Goal: Task Accomplishment & Management: Complete application form

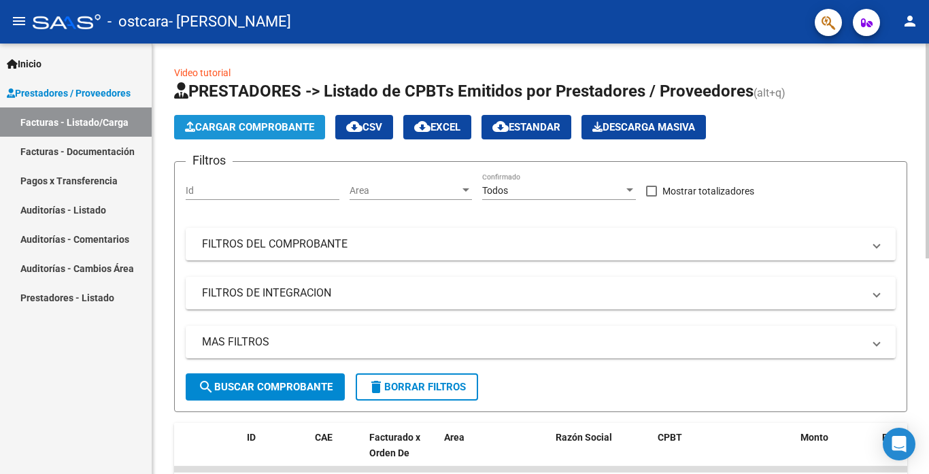
click at [212, 119] on button "Cargar Comprobante" at bounding box center [249, 127] width 151 height 24
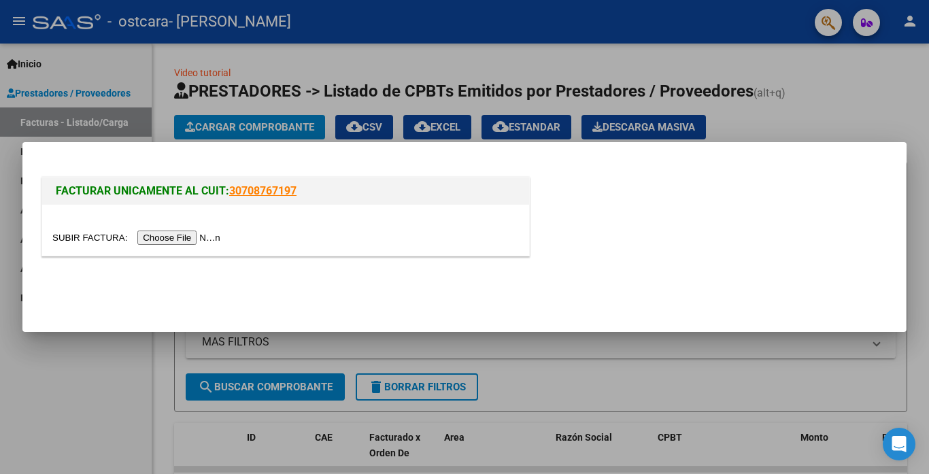
click at [180, 235] on input "file" at bounding box center [138, 238] width 172 height 14
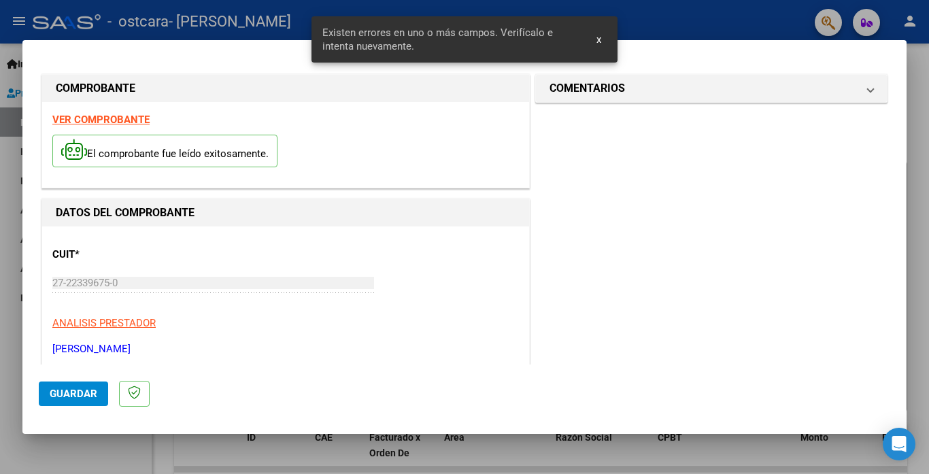
scroll to position [320, 0]
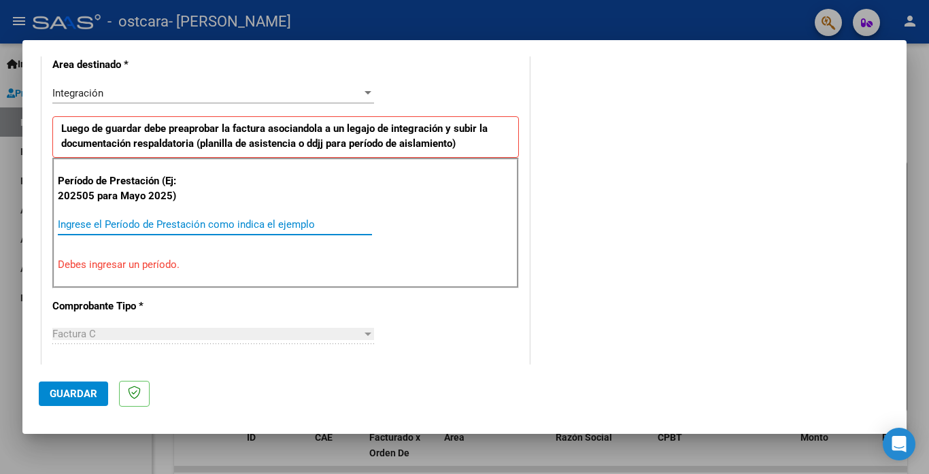
click at [118, 226] on input "Ingrese el Período de Prestación como indica el ejemplo" at bounding box center [215, 224] width 314 height 12
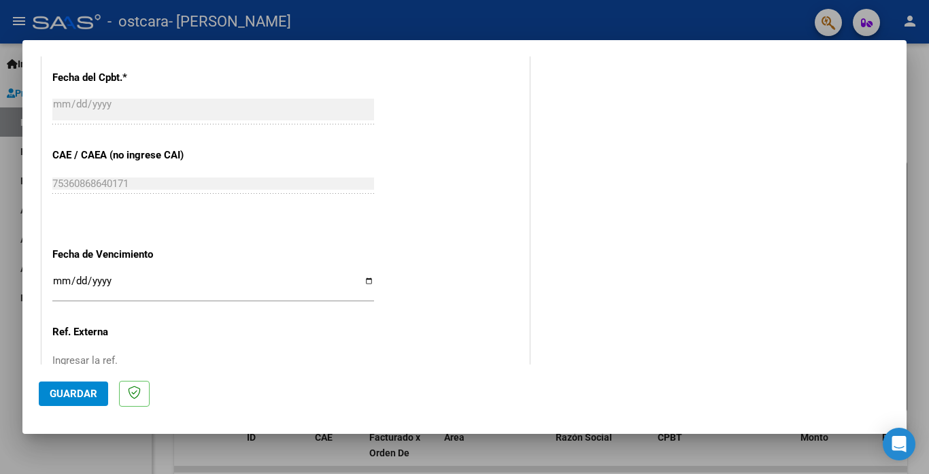
scroll to position [796, 0]
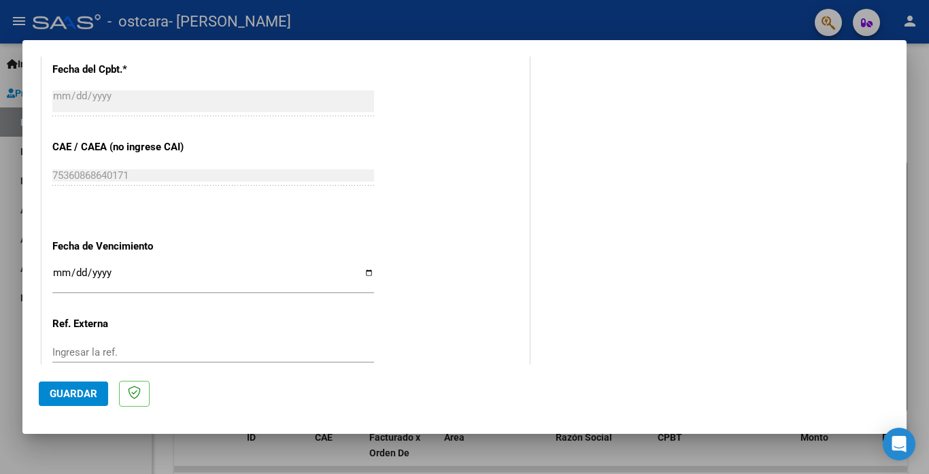
type input "202508"
click at [57, 273] on div "Ingresar la fecha" at bounding box center [213, 279] width 322 height 29
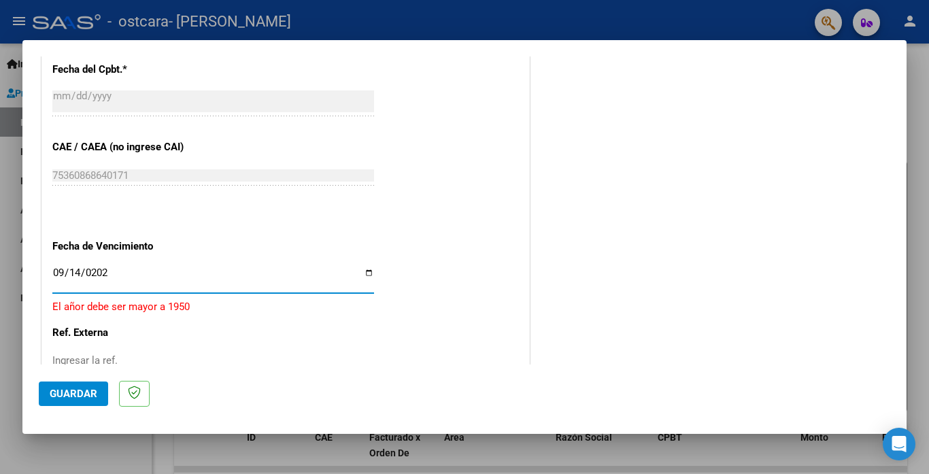
type input "[DATE]"
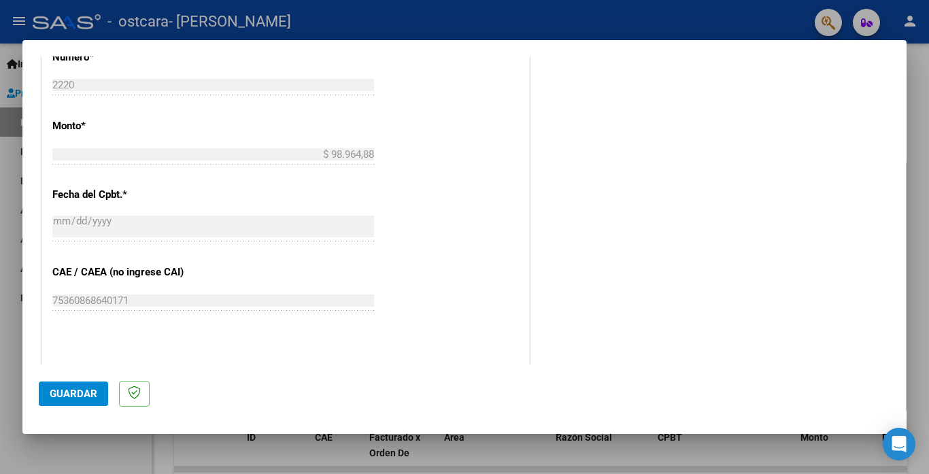
scroll to position [668, 0]
click at [82, 392] on span "Guardar" at bounding box center [74, 394] width 48 height 12
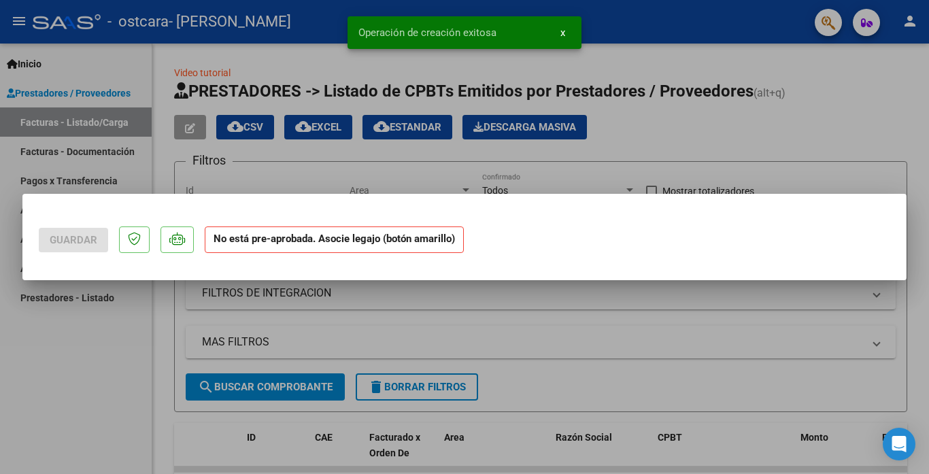
scroll to position [0, 0]
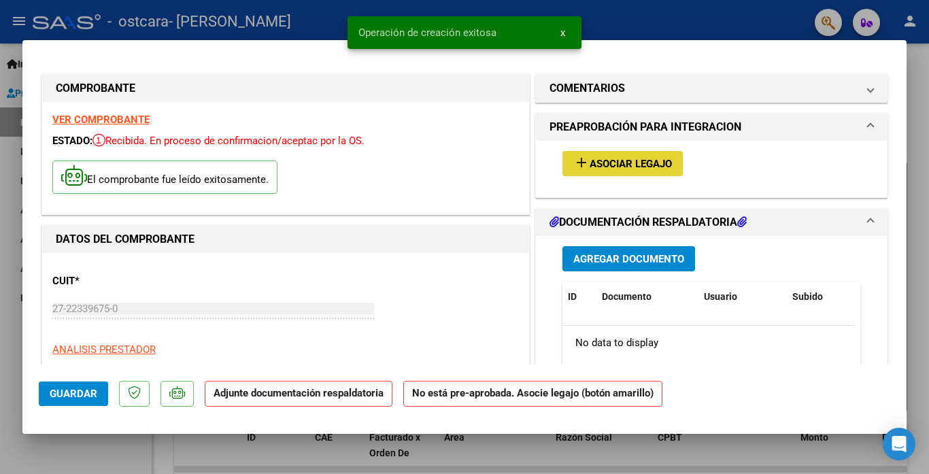
click at [638, 169] on span "Asociar Legajo" at bounding box center [631, 164] width 82 height 12
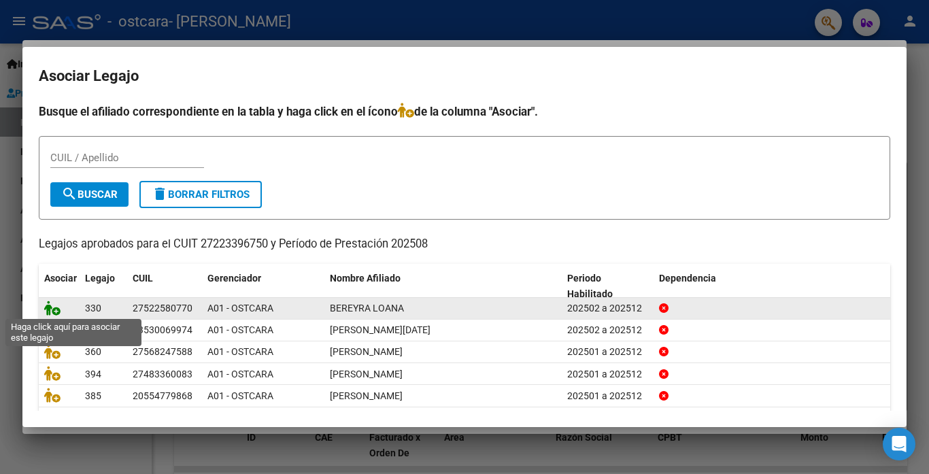
click at [52, 307] on icon at bounding box center [52, 308] width 16 height 15
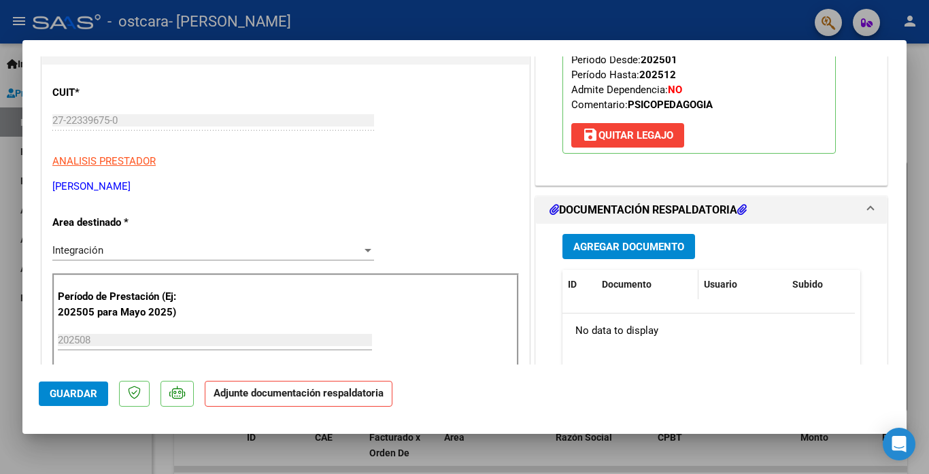
scroll to position [204, 0]
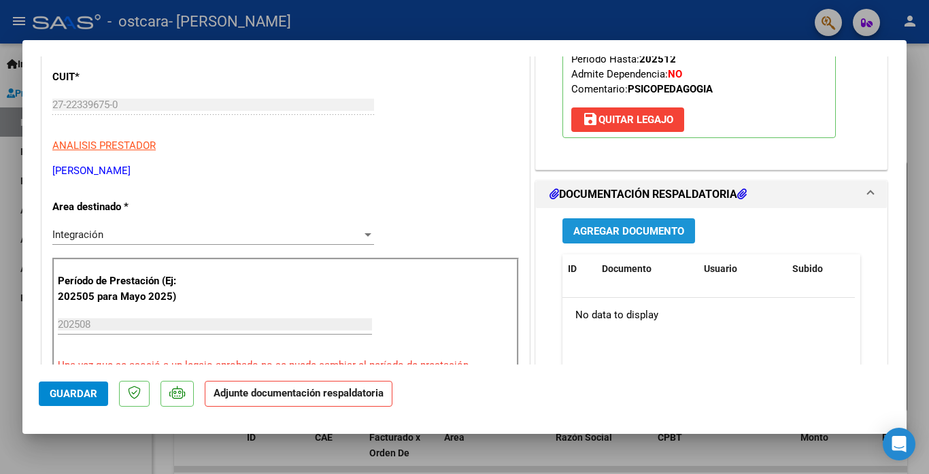
click at [626, 235] on span "Agregar Documento" at bounding box center [628, 231] width 111 height 12
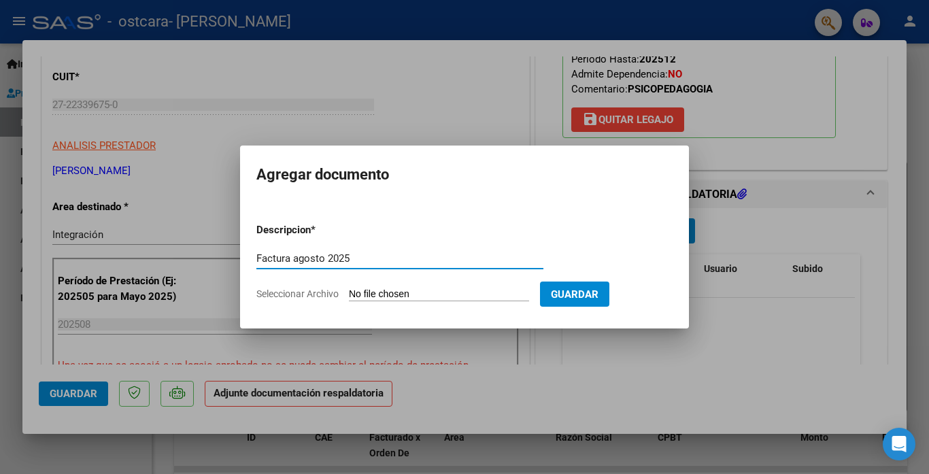
type input "Factura agosto 2025"
click at [437, 296] on input "Seleccionar Archivo" at bounding box center [439, 294] width 180 height 13
type input "C:\fakepath\Bereyra factura [DATE].pdf"
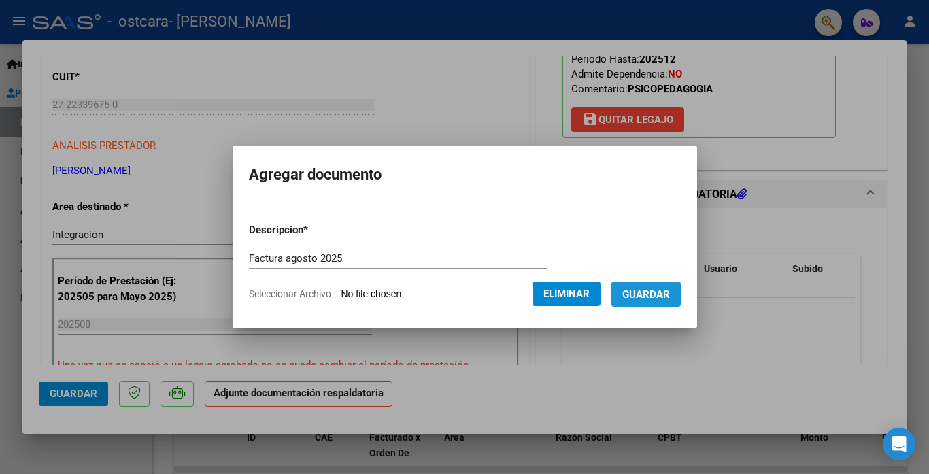
click at [658, 294] on span "Guardar" at bounding box center [646, 294] width 48 height 12
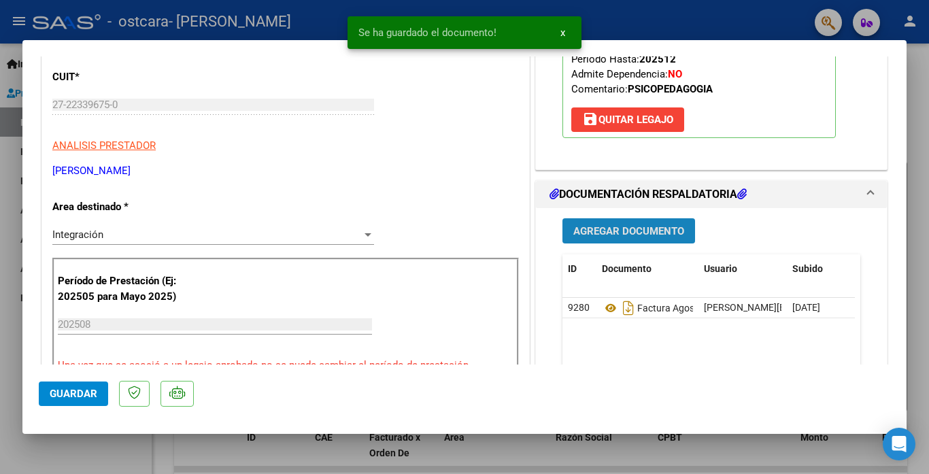
click at [612, 233] on span "Agregar Documento" at bounding box center [628, 231] width 111 height 12
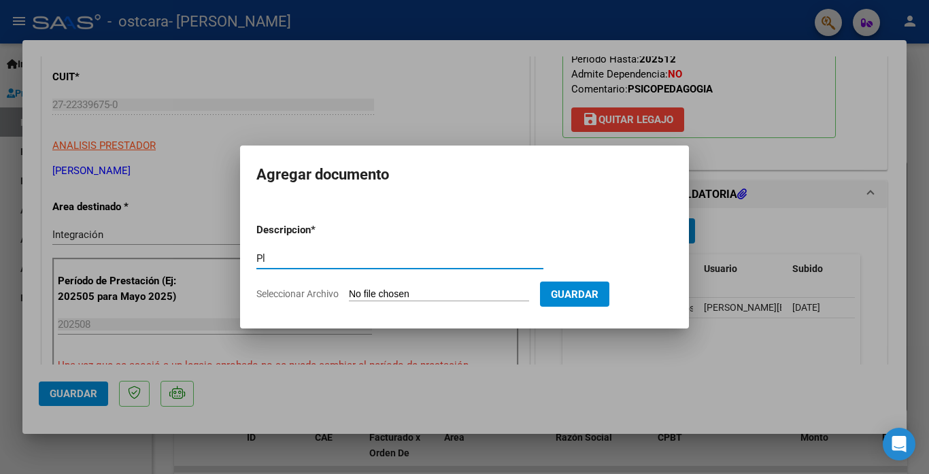
type input "Planilla asistencia"
click at [377, 297] on input "Seleccionar Archivo" at bounding box center [439, 294] width 180 height 13
type input "C:\fakepath\Bereyra asistencia [DATE].pdf"
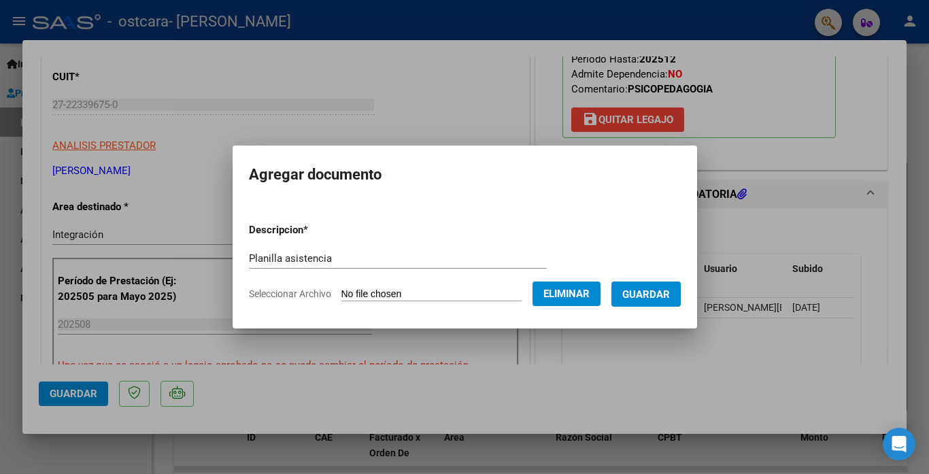
click at [670, 296] on span "Guardar" at bounding box center [646, 294] width 48 height 12
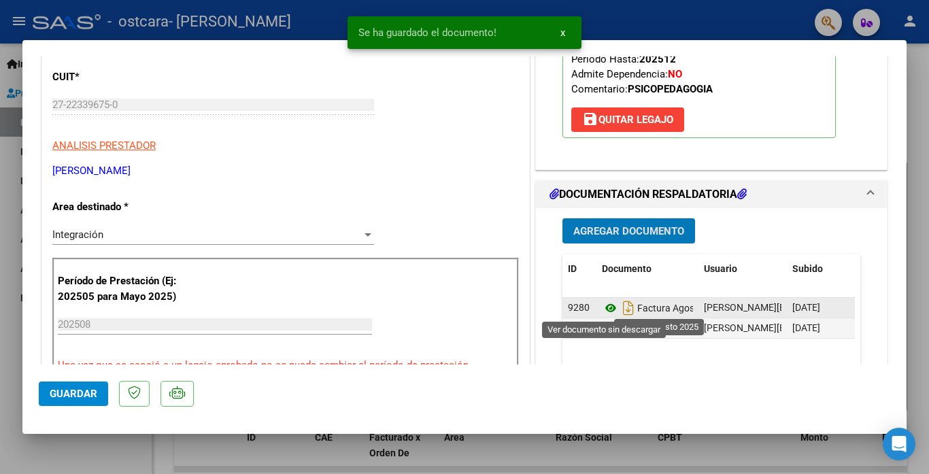
click at [606, 307] on icon at bounding box center [611, 308] width 18 height 16
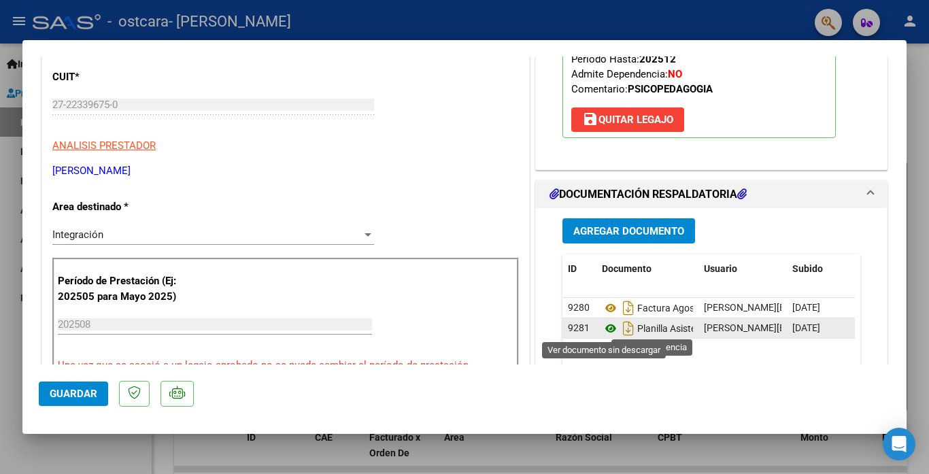
click at [607, 327] on icon at bounding box center [611, 328] width 18 height 16
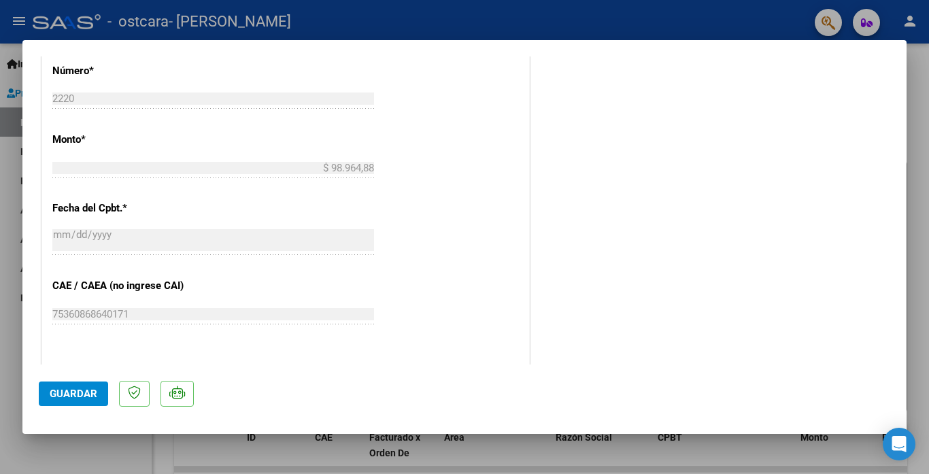
scroll to position [884, 0]
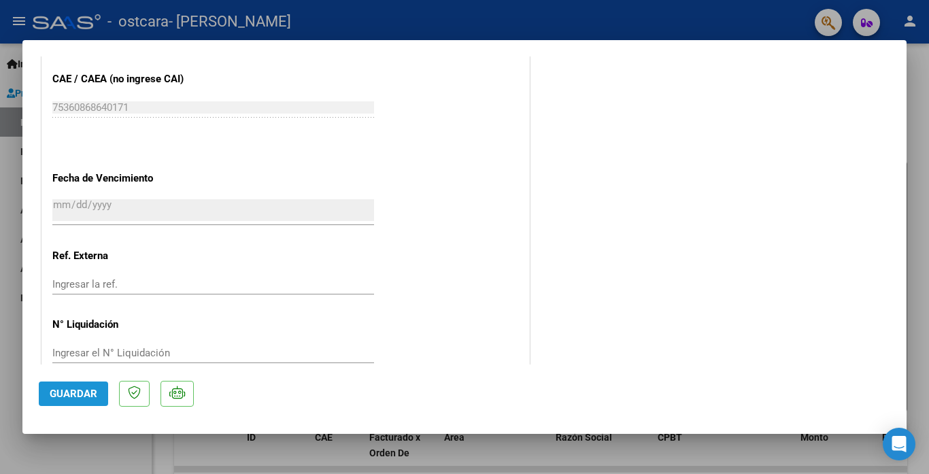
click at [68, 392] on span "Guardar" at bounding box center [74, 394] width 48 height 12
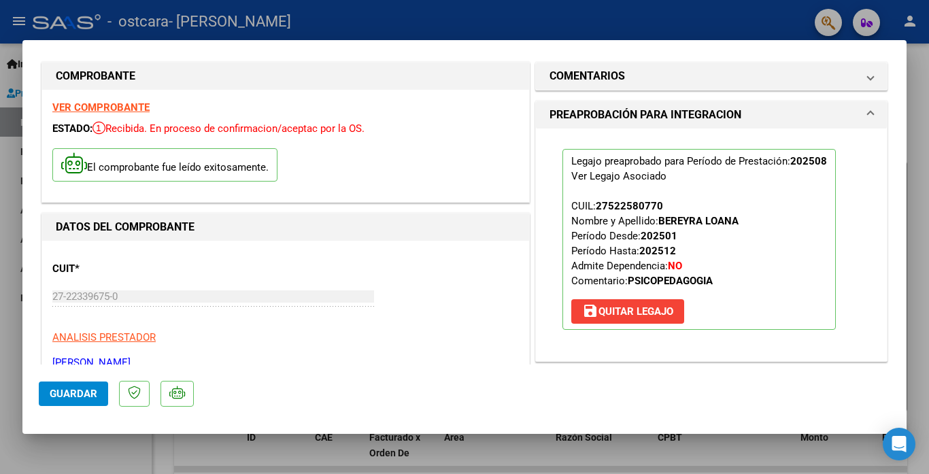
scroll to position [0, 0]
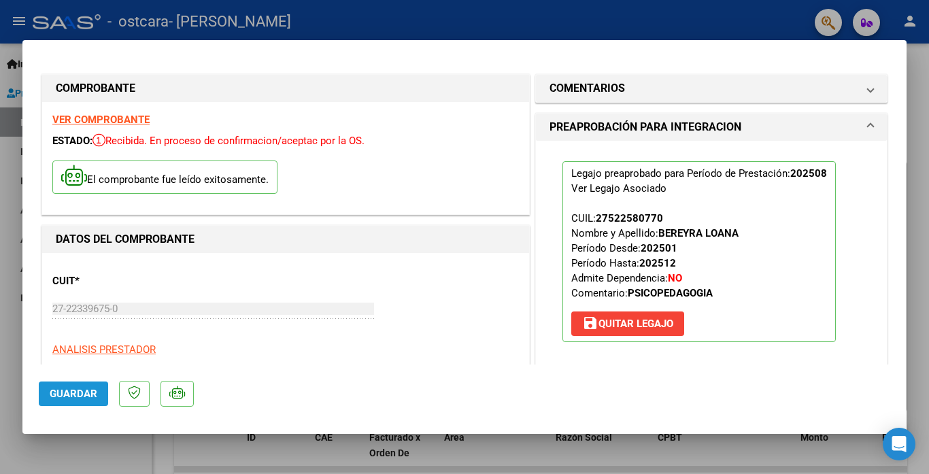
click at [85, 388] on span "Guardar" at bounding box center [74, 394] width 48 height 12
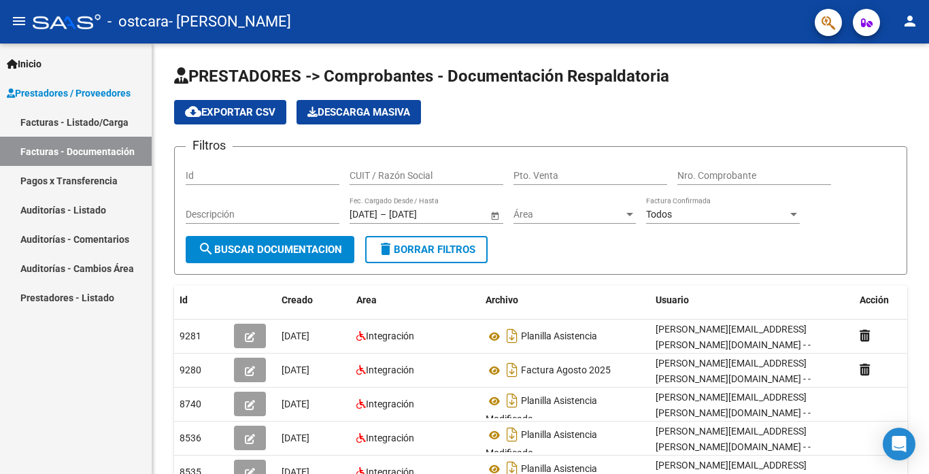
click at [105, 123] on link "Facturas - Listado/Carga" at bounding box center [76, 121] width 152 height 29
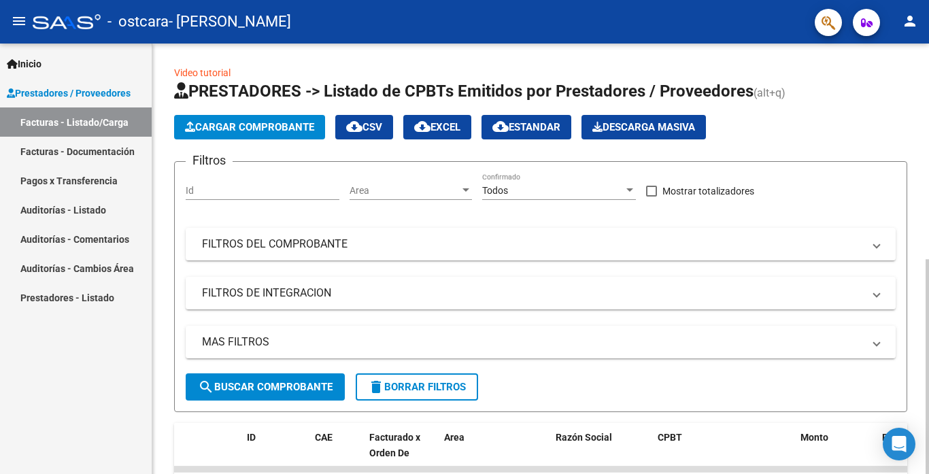
click at [279, 128] on span "Cargar Comprobante" at bounding box center [249, 127] width 129 height 12
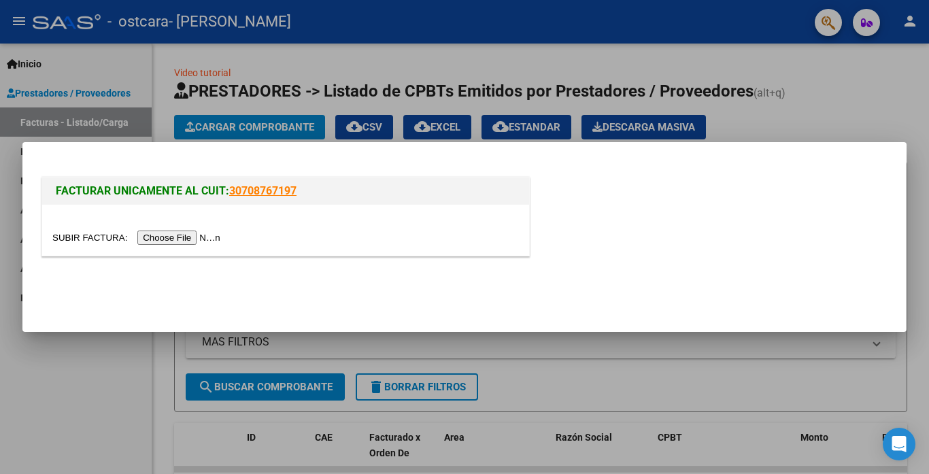
click at [212, 239] on input "file" at bounding box center [138, 238] width 172 height 14
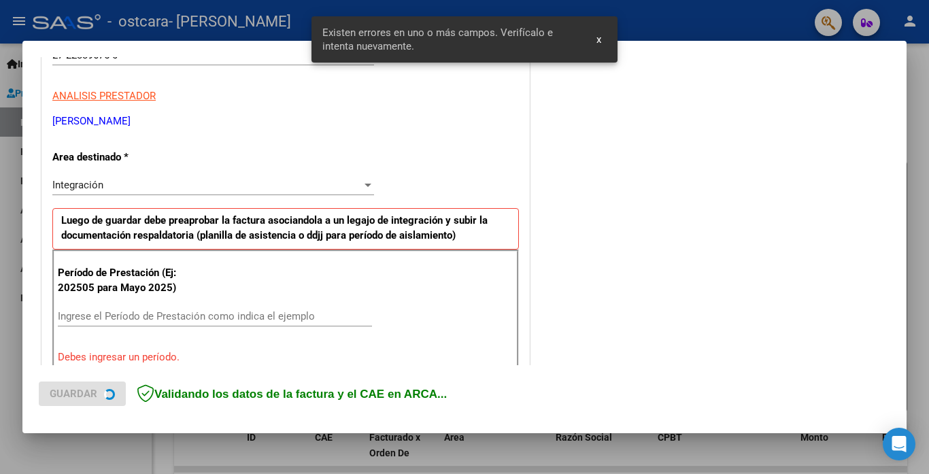
scroll to position [294, 0]
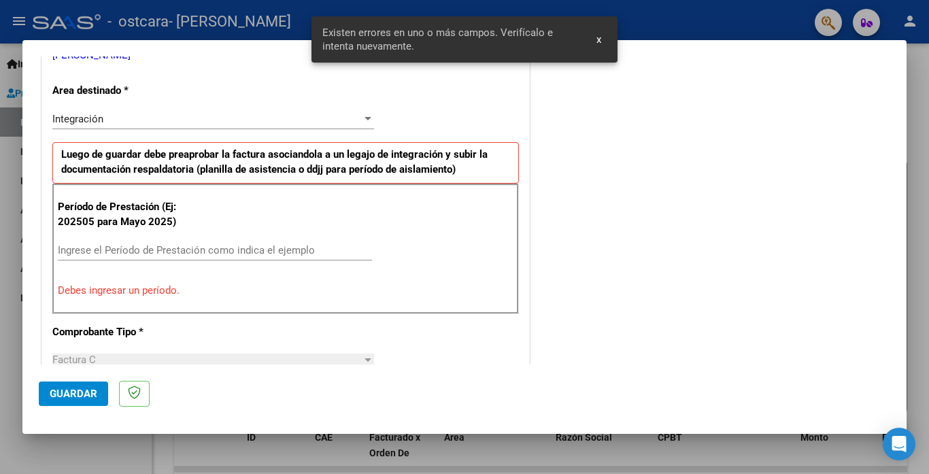
click at [112, 253] on input "Ingrese el Período de Prestación como indica el ejemplo" at bounding box center [215, 250] width 314 height 12
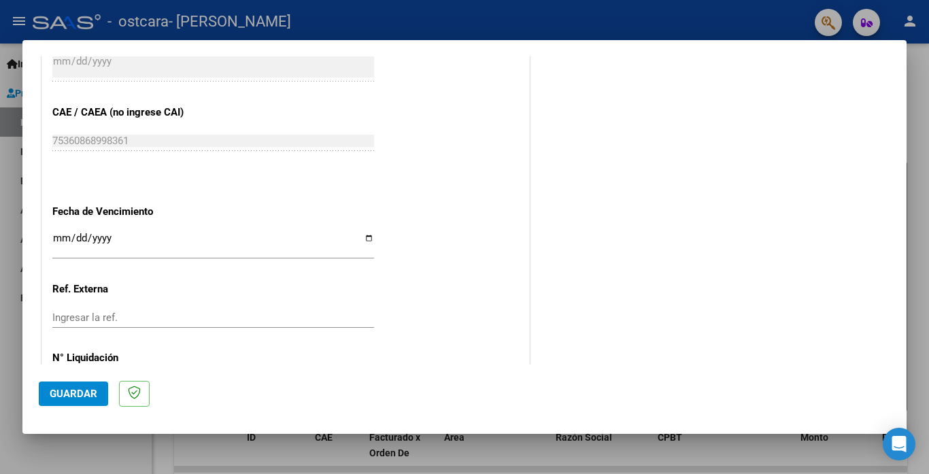
scroll to position [838, 0]
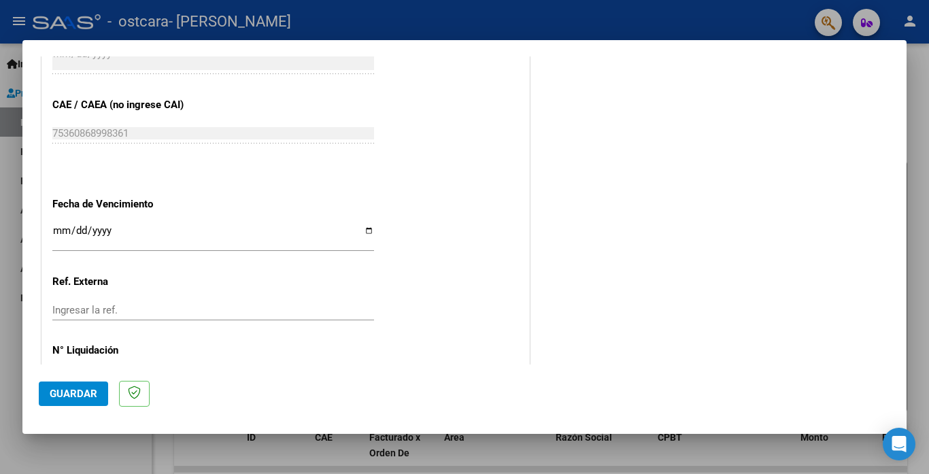
type input "202508"
click at [58, 228] on input "Ingresar la fecha" at bounding box center [213, 236] width 322 height 22
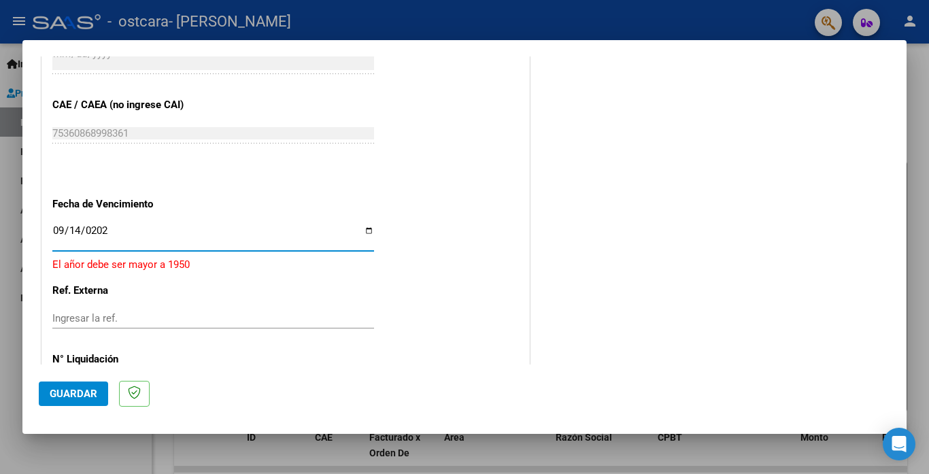
type input "[DATE]"
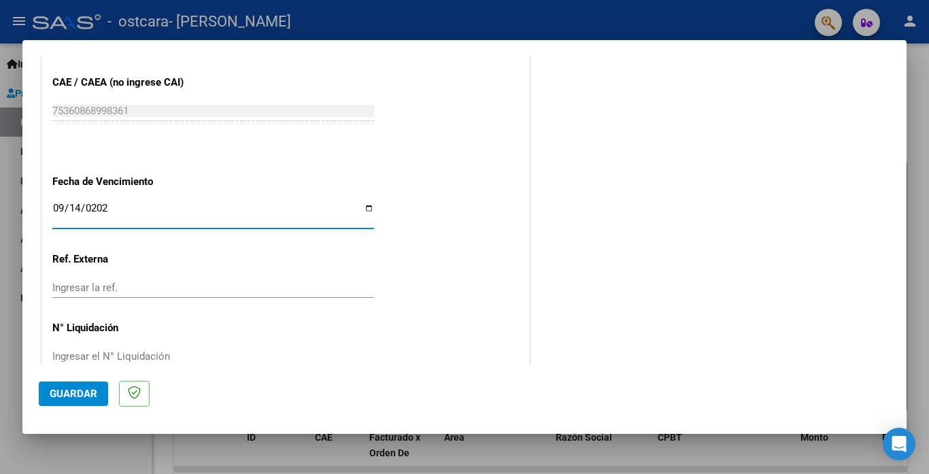
scroll to position [872, 0]
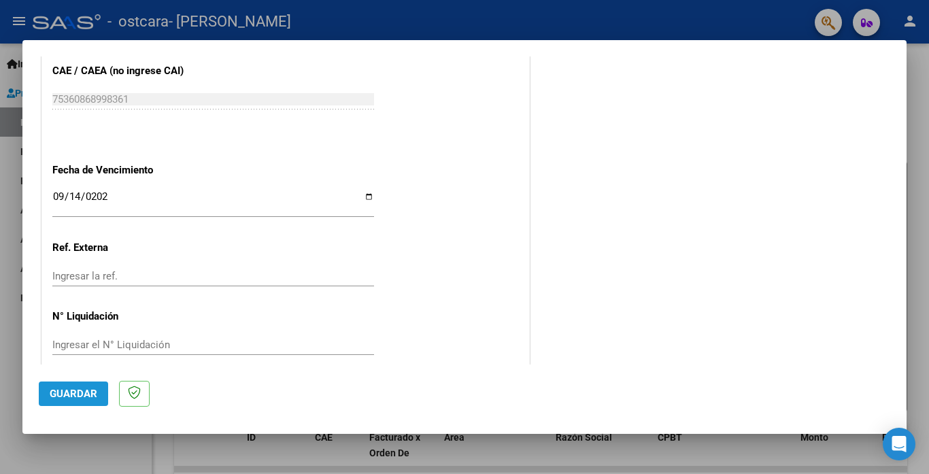
click at [86, 396] on span "Guardar" at bounding box center [74, 394] width 48 height 12
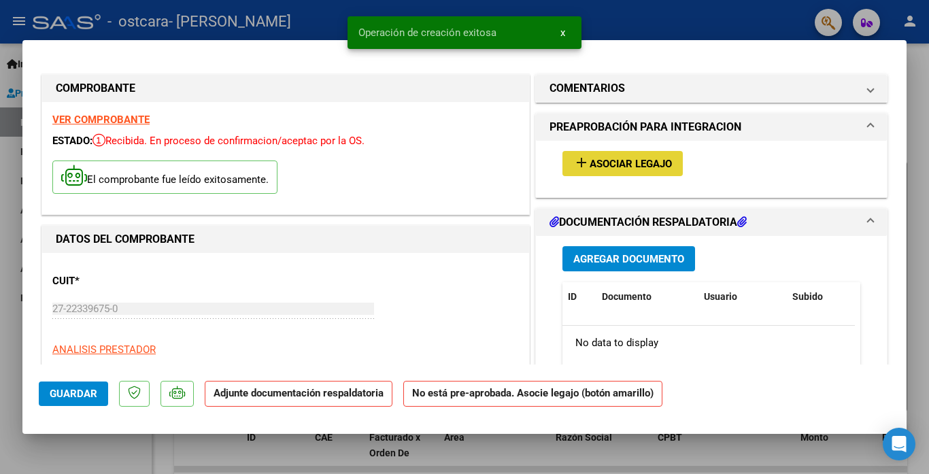
click at [649, 160] on span "Asociar Legajo" at bounding box center [631, 164] width 82 height 12
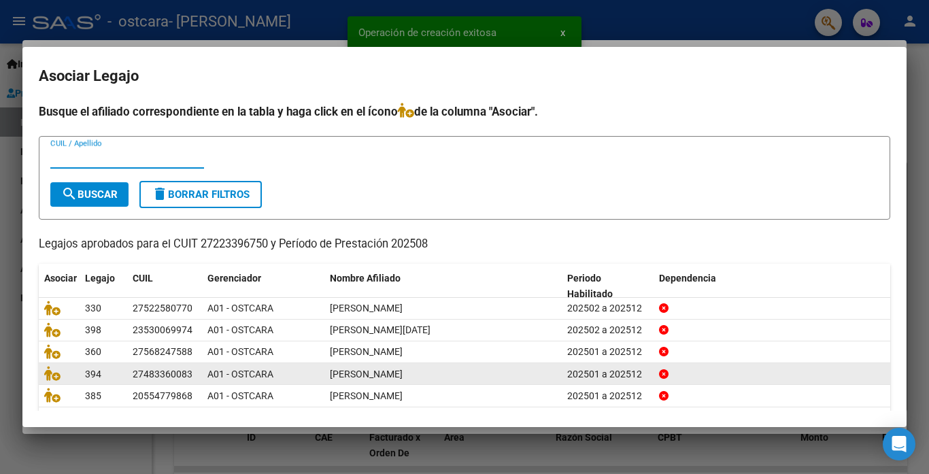
scroll to position [46, 0]
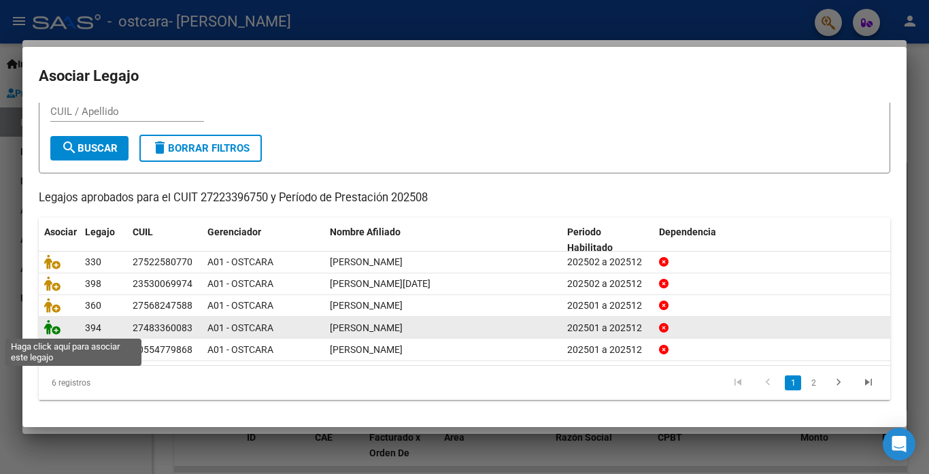
click at [57, 330] on icon at bounding box center [52, 327] width 16 height 15
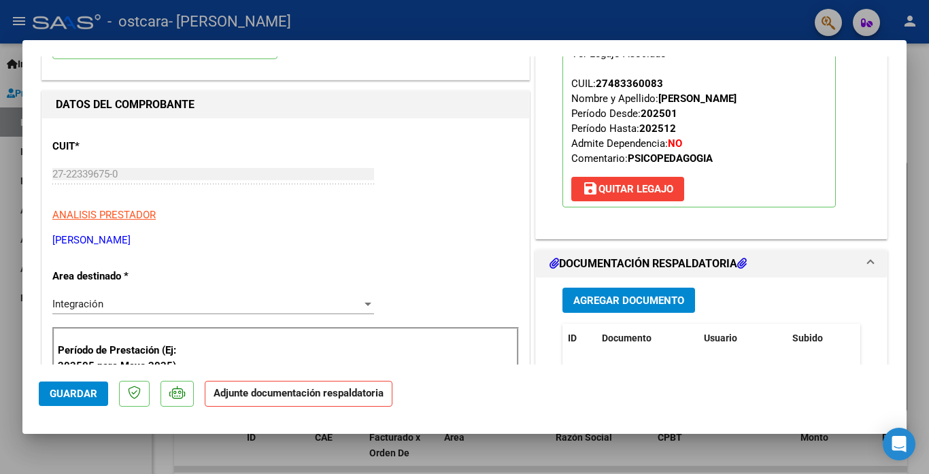
scroll to position [136, 0]
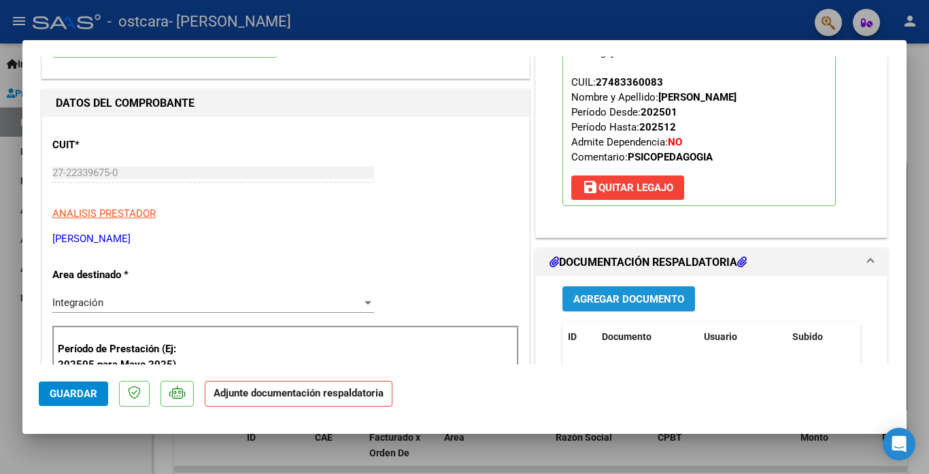
click at [664, 301] on span "Agregar Documento" at bounding box center [628, 299] width 111 height 12
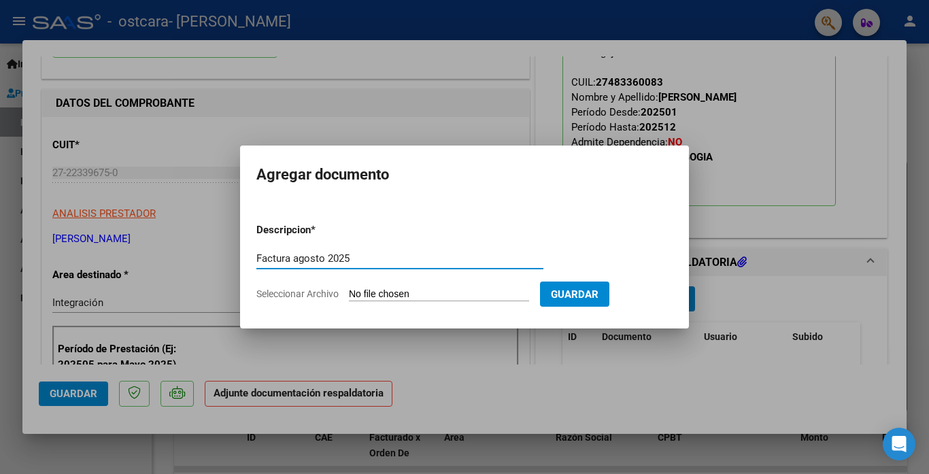
type input "Factura agosto 2025"
click at [507, 299] on input "Seleccionar Archivo" at bounding box center [439, 294] width 180 height 13
type input "C:\fakepath\Gomez factura agosto 2025.pdf"
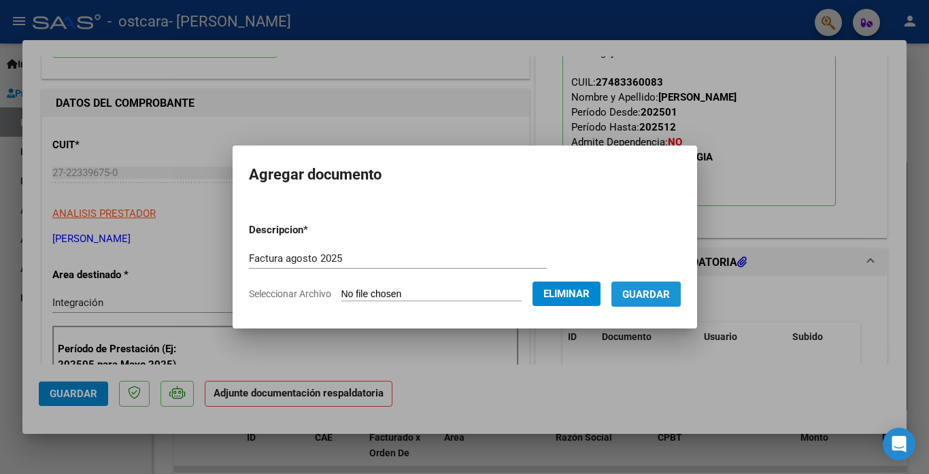
click at [650, 296] on span "Guardar" at bounding box center [646, 294] width 48 height 12
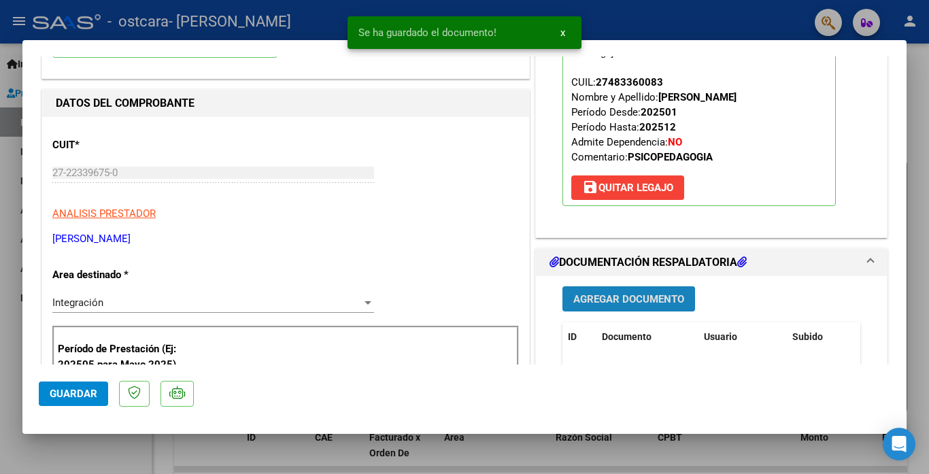
click at [624, 299] on span "Agregar Documento" at bounding box center [628, 299] width 111 height 12
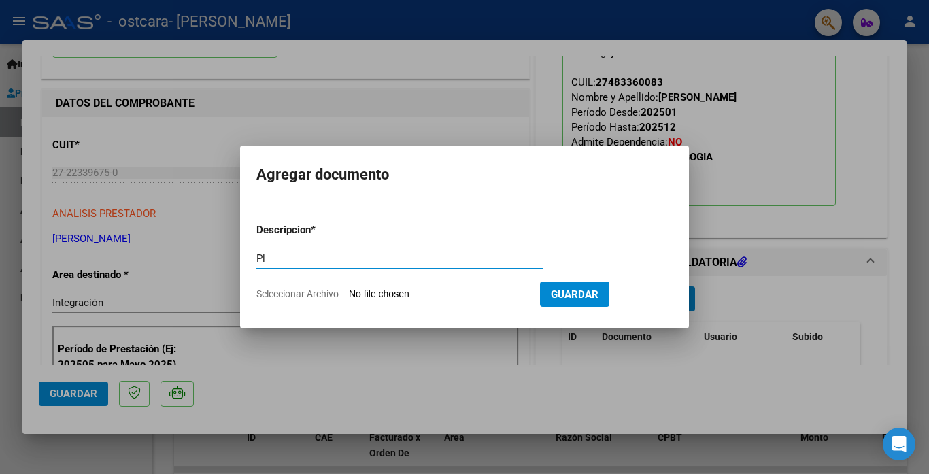
type input "Planilla de asistencia"
click at [382, 294] on input "Seleccionar Archivo" at bounding box center [439, 294] width 180 height 13
type input "C:\fakepath\Gomez asistencia agosto 2025.pdf"
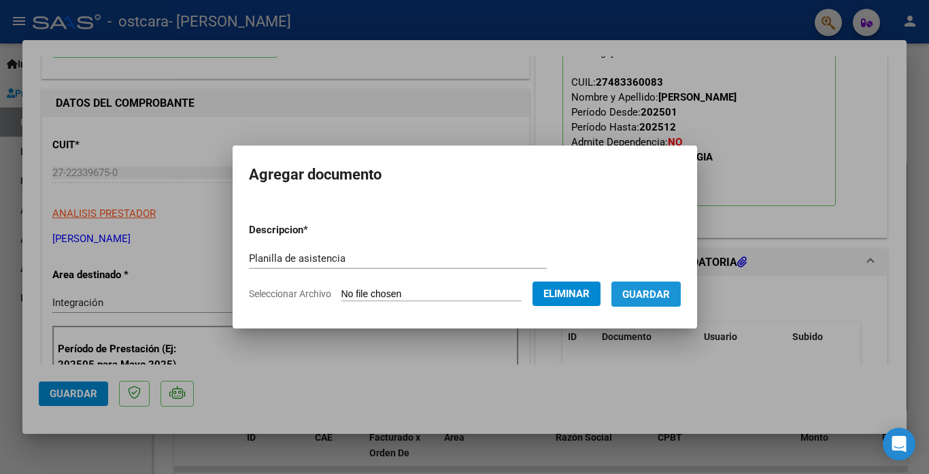
click at [651, 296] on span "Guardar" at bounding box center [646, 294] width 48 height 12
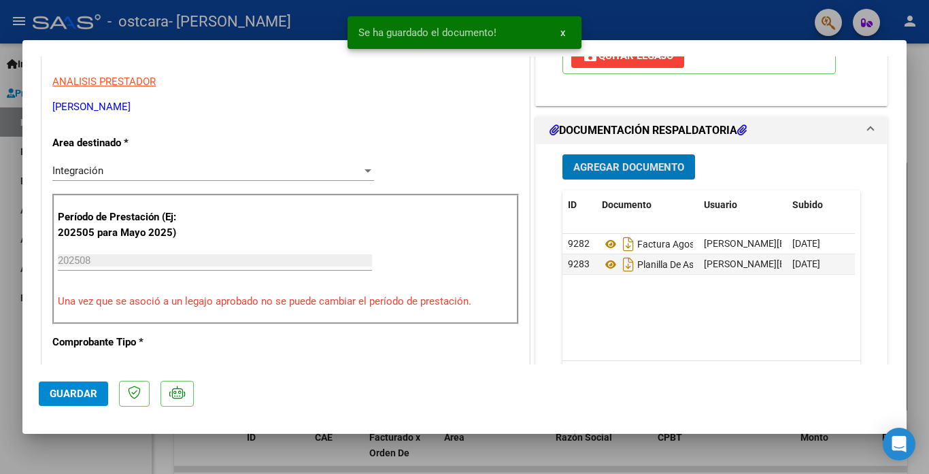
scroll to position [272, 0]
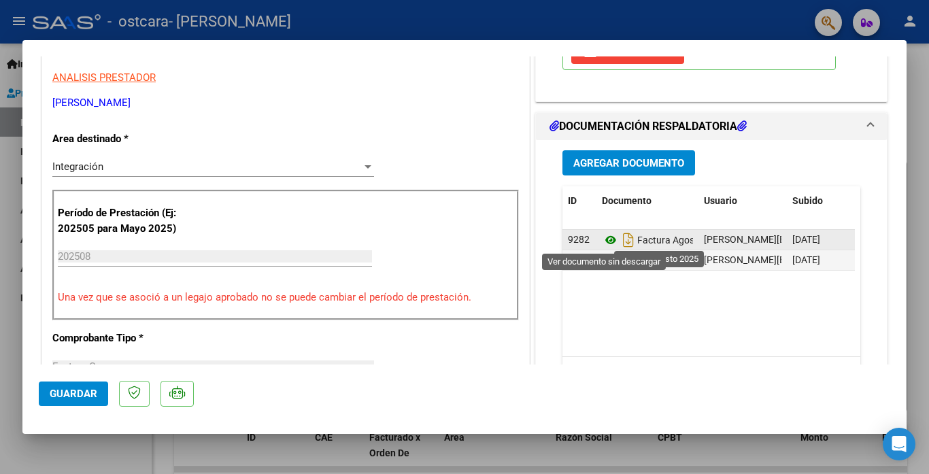
click at [602, 241] on icon at bounding box center [611, 240] width 18 height 16
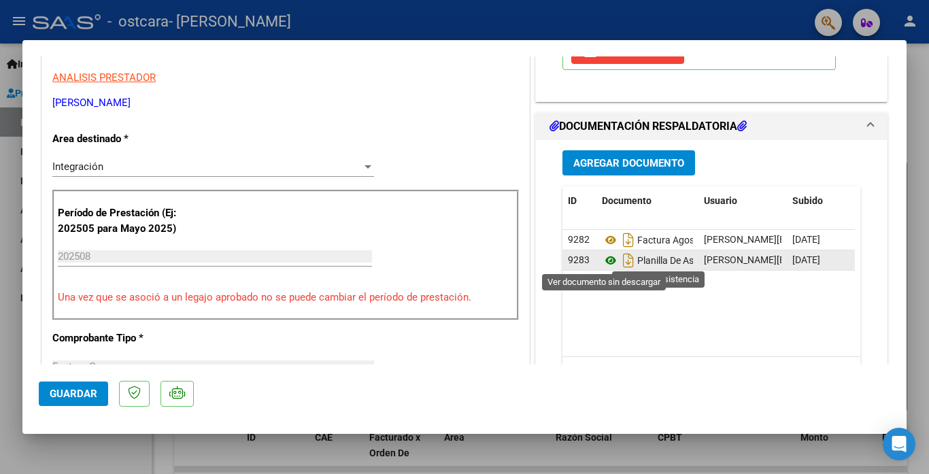
click at [604, 264] on icon at bounding box center [611, 260] width 18 height 16
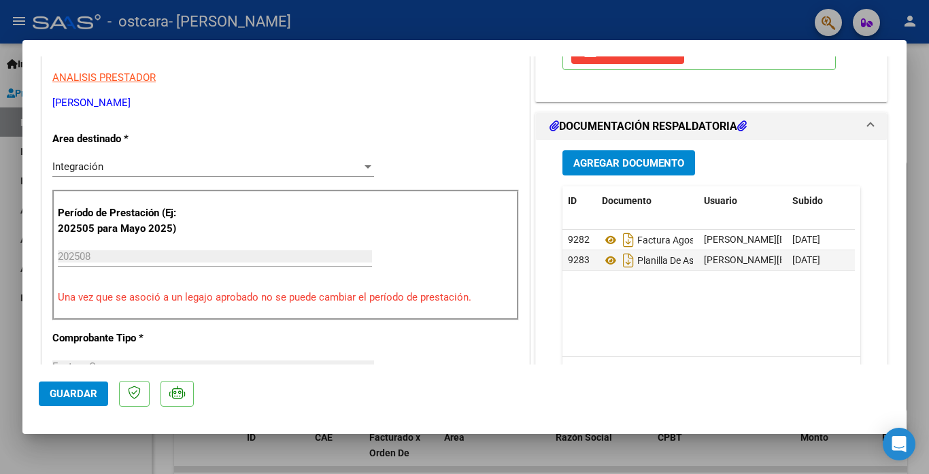
click at [67, 399] on span "Guardar" at bounding box center [74, 394] width 48 height 12
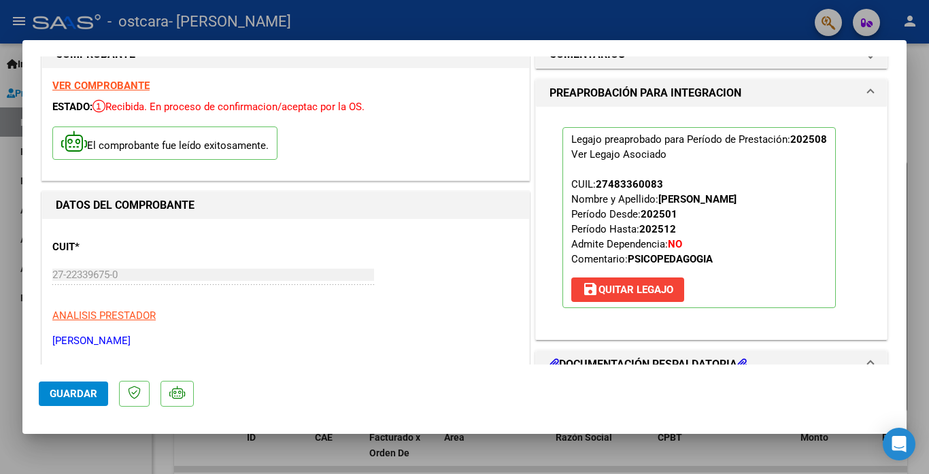
scroll to position [0, 0]
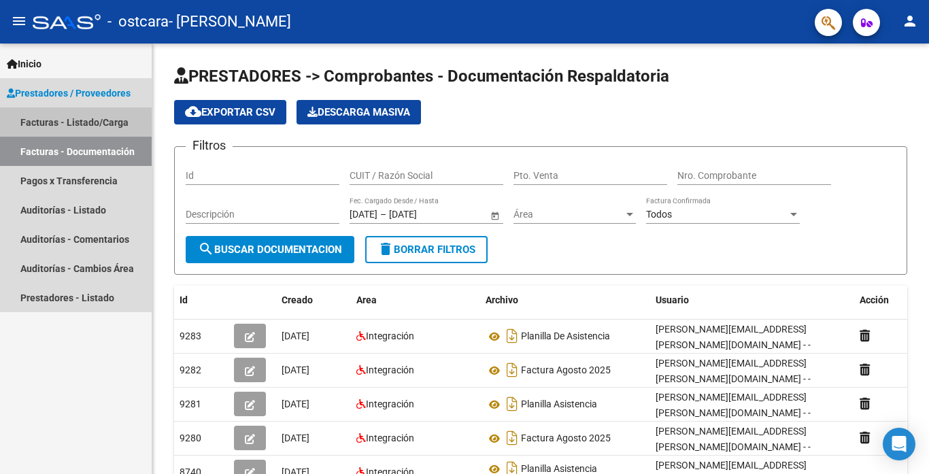
click at [84, 119] on link "Facturas - Listado/Carga" at bounding box center [76, 121] width 152 height 29
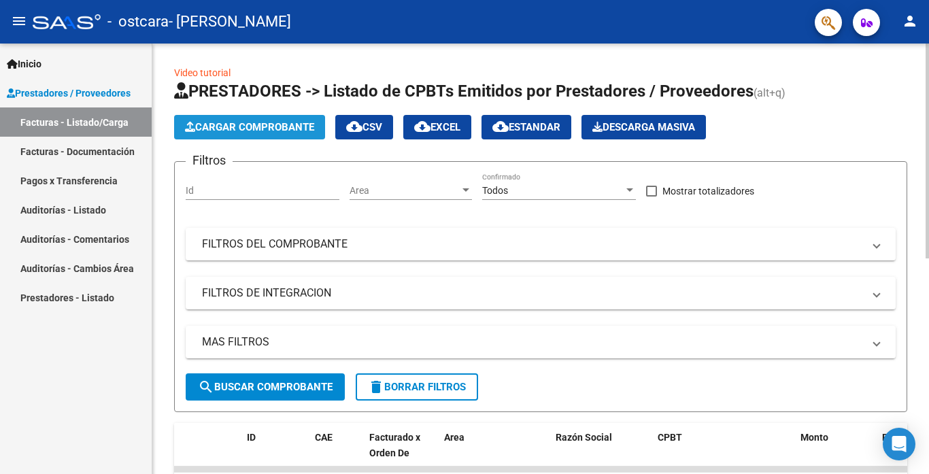
click at [256, 126] on span "Cargar Comprobante" at bounding box center [249, 127] width 129 height 12
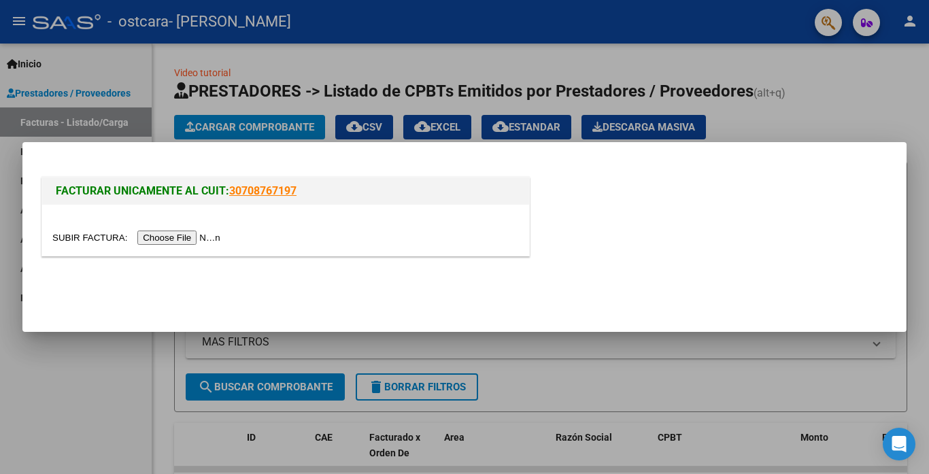
click at [214, 239] on input "file" at bounding box center [138, 238] width 172 height 14
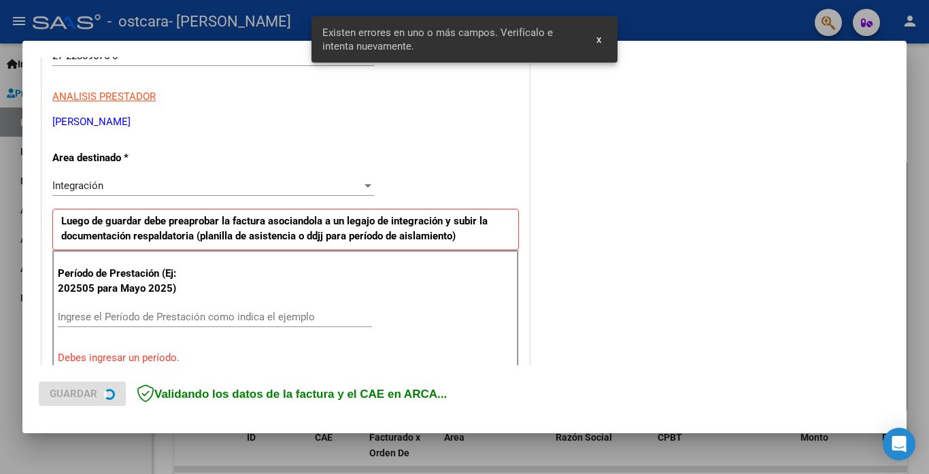
scroll to position [294, 0]
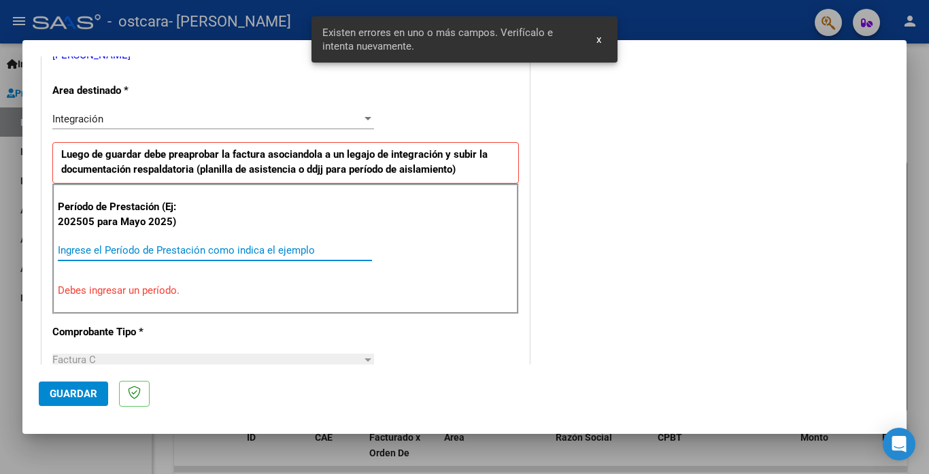
click at [216, 249] on input "Ingrese el Período de Prestación como indica el ejemplo" at bounding box center [215, 250] width 314 height 12
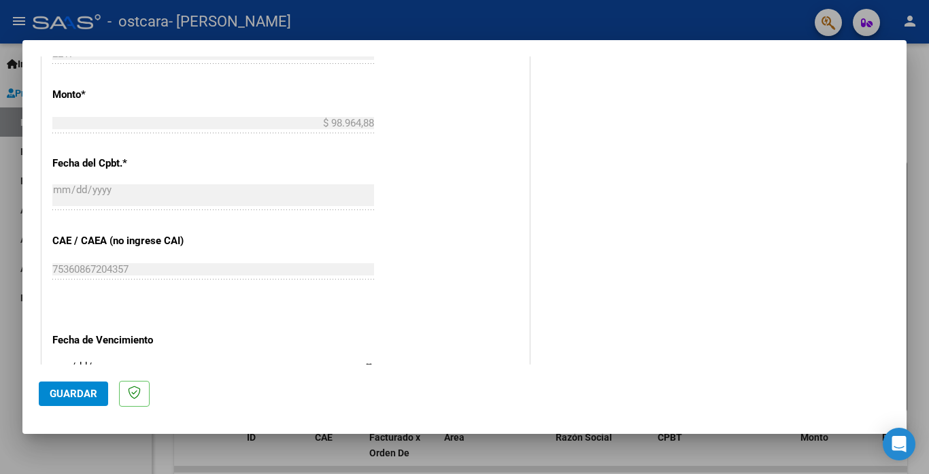
scroll to position [770, 0]
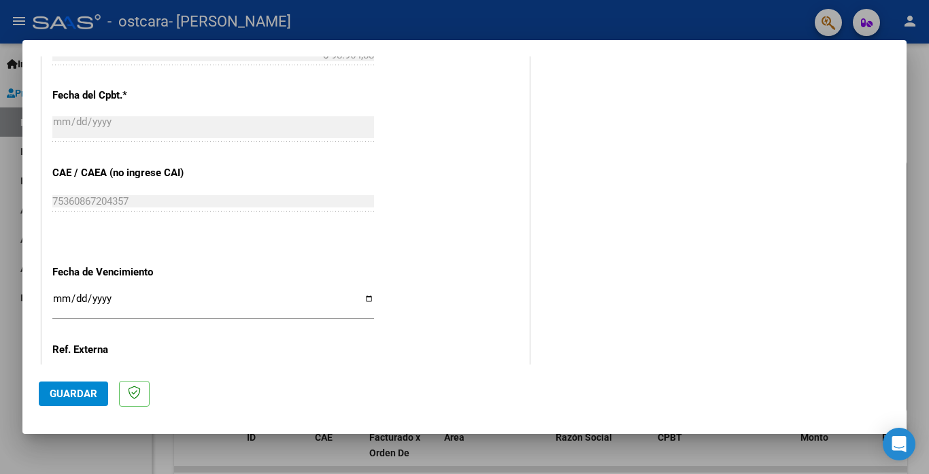
type input "202508"
click at [59, 296] on input "Ingresar la fecha" at bounding box center [213, 304] width 322 height 22
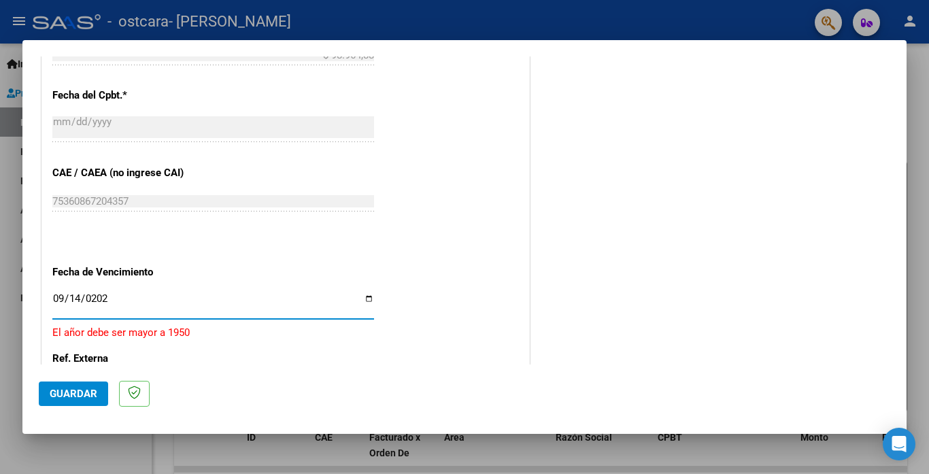
type input "[DATE]"
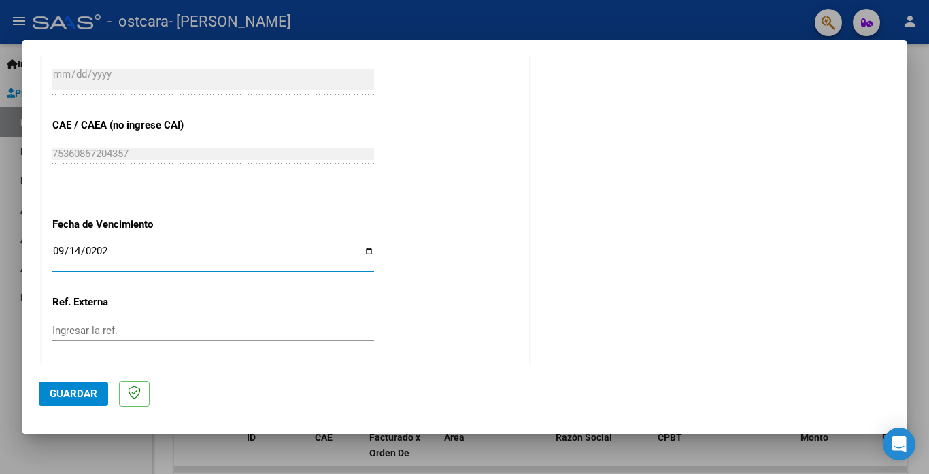
scroll to position [872, 0]
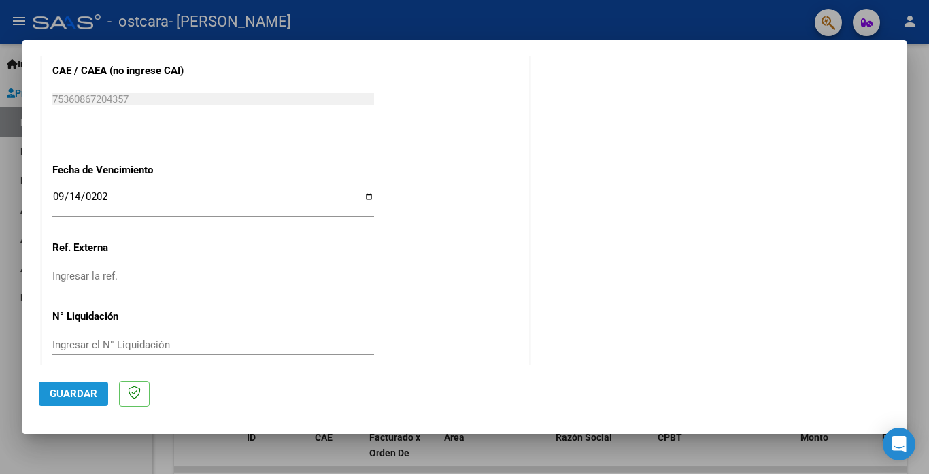
click at [73, 396] on span "Guardar" at bounding box center [74, 394] width 48 height 12
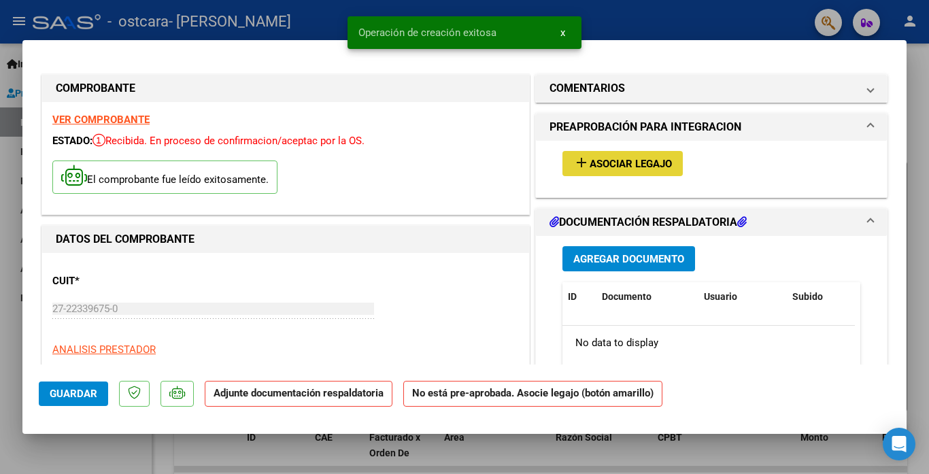
click at [637, 161] on span "Asociar Legajo" at bounding box center [631, 164] width 82 height 12
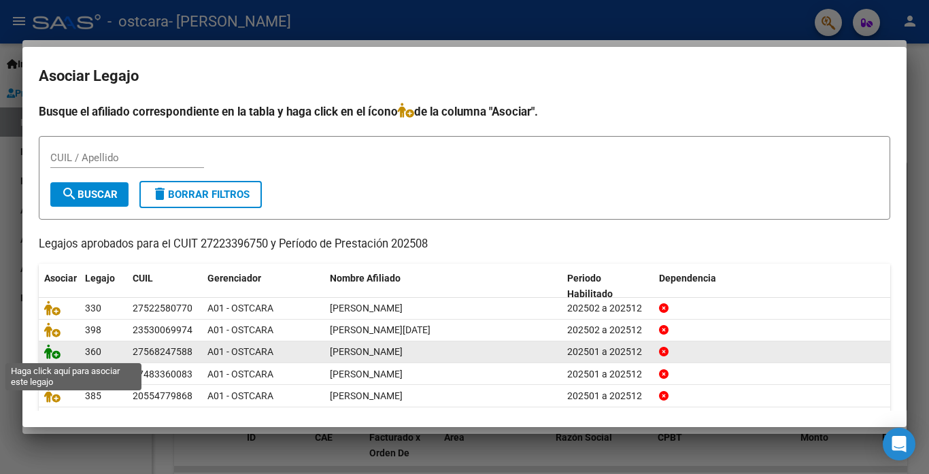
click at [50, 353] on icon at bounding box center [52, 351] width 16 height 15
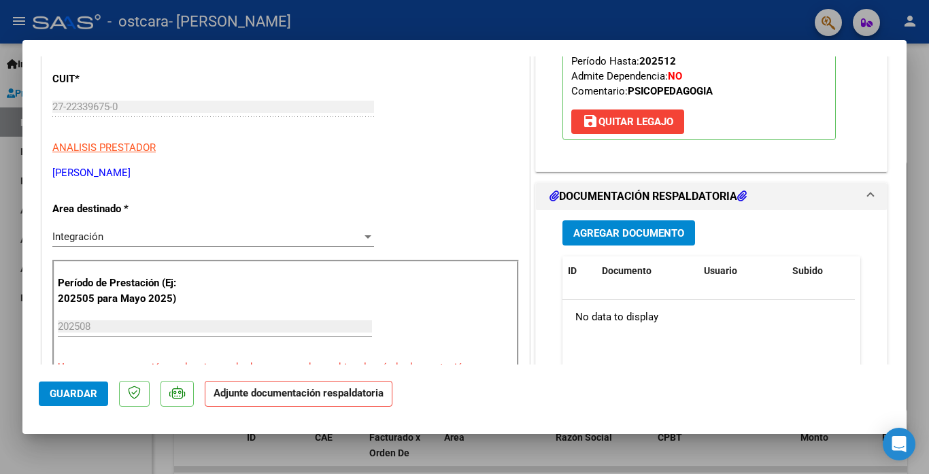
scroll to position [204, 0]
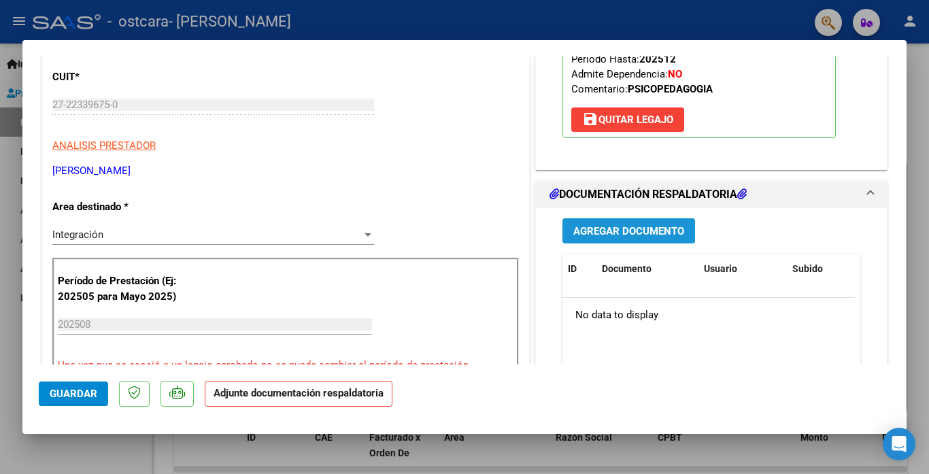
click at [610, 232] on span "Agregar Documento" at bounding box center [628, 231] width 111 height 12
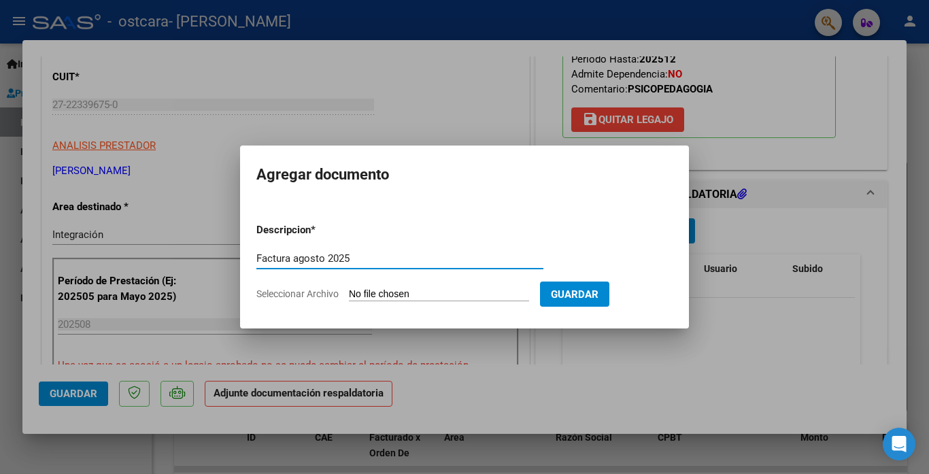
type input "Factura agosto 2025"
click at [449, 295] on input "Seleccionar Archivo" at bounding box center [439, 294] width 180 height 13
type input "C:\fakepath\Pia Navarro factura agosto 2025.pdf"
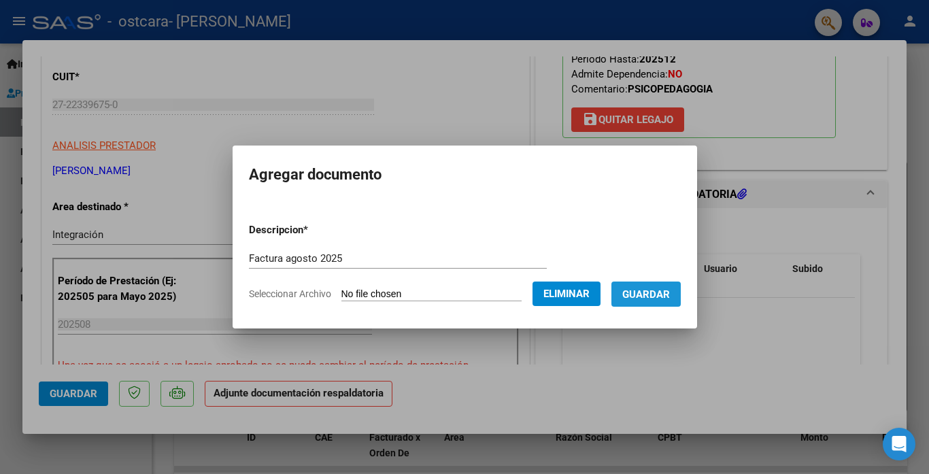
click at [647, 288] on span "Guardar" at bounding box center [646, 294] width 48 height 12
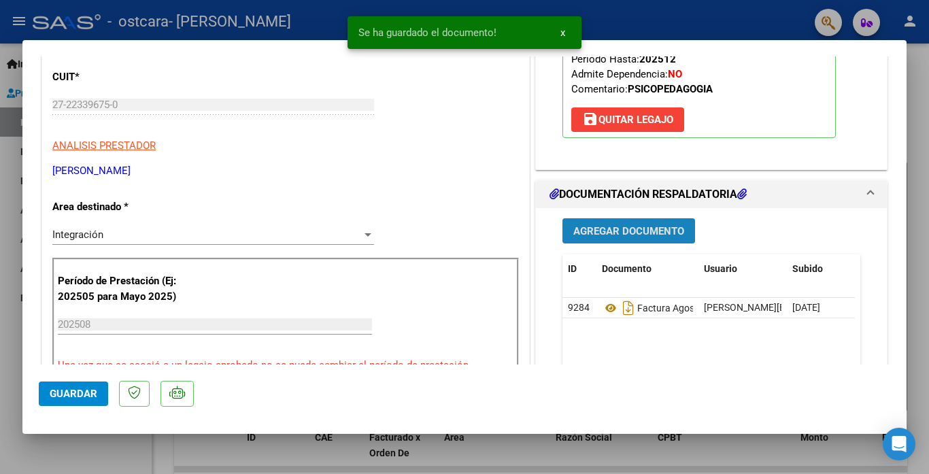
click at [604, 230] on span "Agregar Documento" at bounding box center [628, 231] width 111 height 12
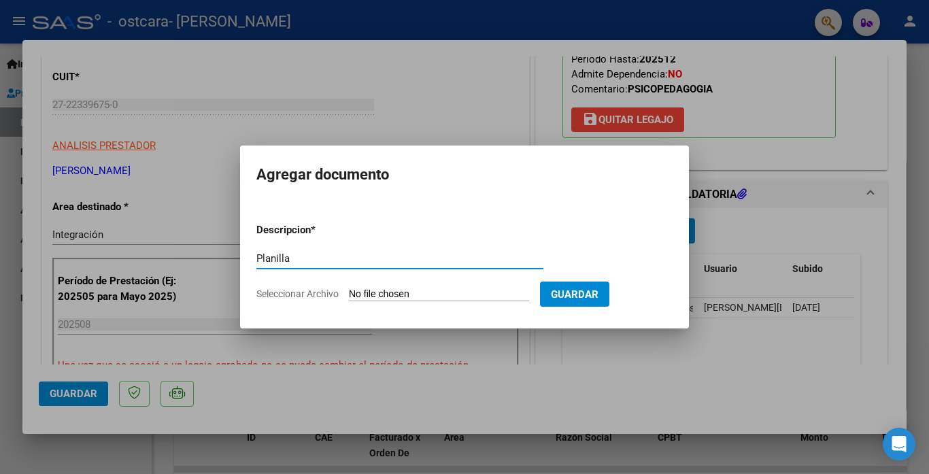
type input "Planilla de asistencia"
click at [374, 295] on input "Seleccionar Archivo" at bounding box center [439, 294] width 180 height 13
type input "C:\fakepath\Pia Navarro asistencia agosto 2025.pdf"
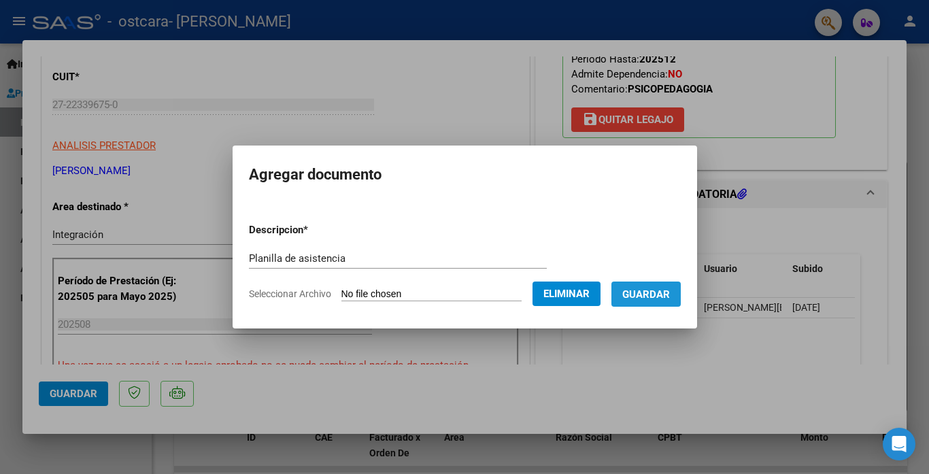
click at [673, 299] on button "Guardar" at bounding box center [645, 294] width 69 height 25
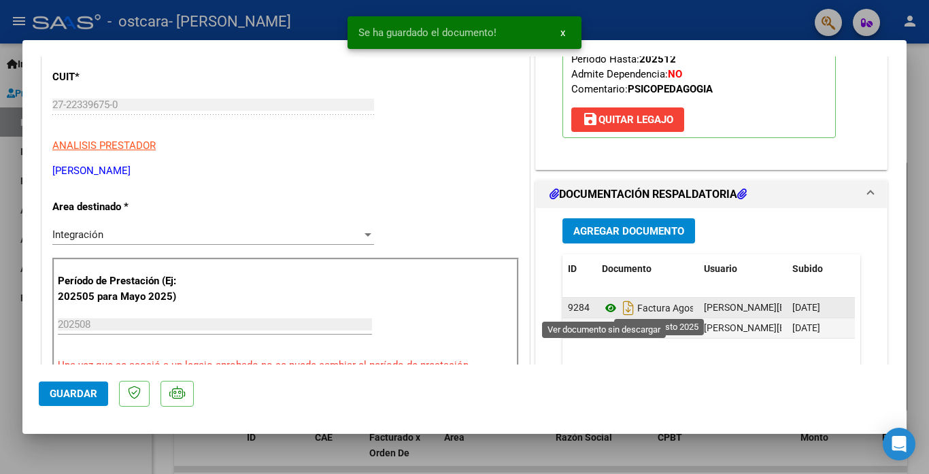
click at [607, 311] on icon at bounding box center [611, 308] width 18 height 16
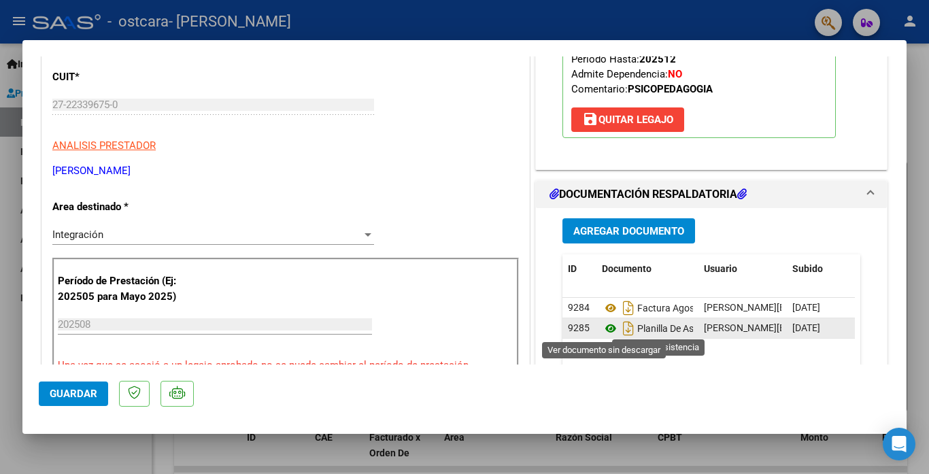
click at [602, 326] on icon at bounding box center [611, 328] width 18 height 16
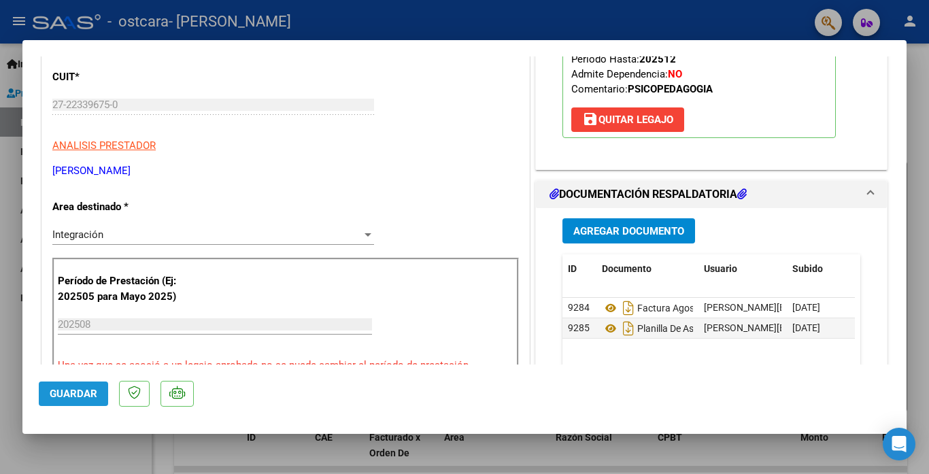
click at [80, 394] on span "Guardar" at bounding box center [74, 394] width 48 height 12
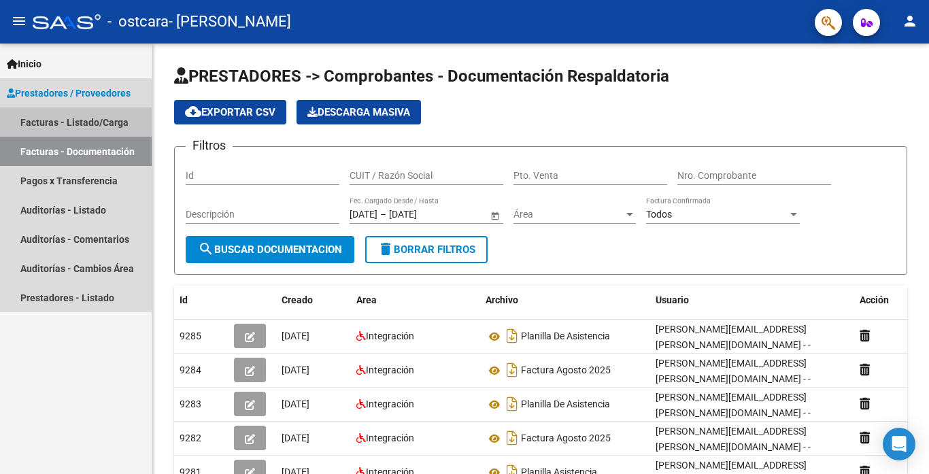
click at [114, 123] on link "Facturas - Listado/Carga" at bounding box center [76, 121] width 152 height 29
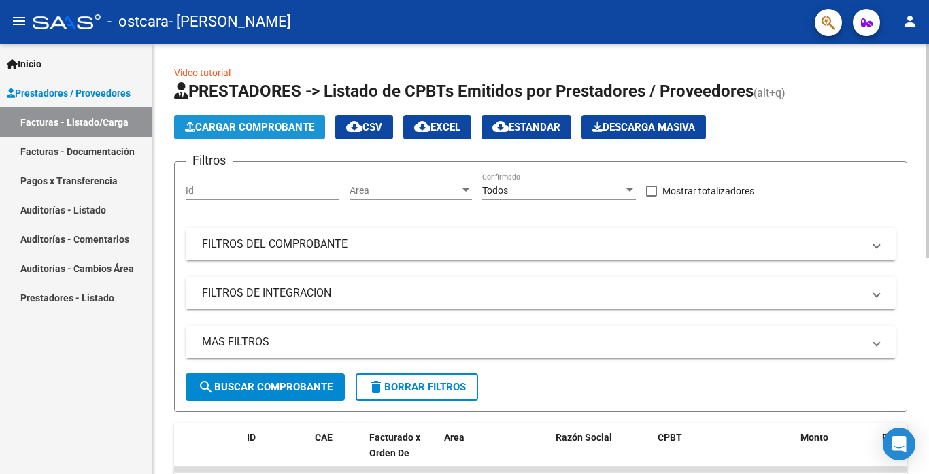
click at [267, 129] on span "Cargar Comprobante" at bounding box center [249, 127] width 129 height 12
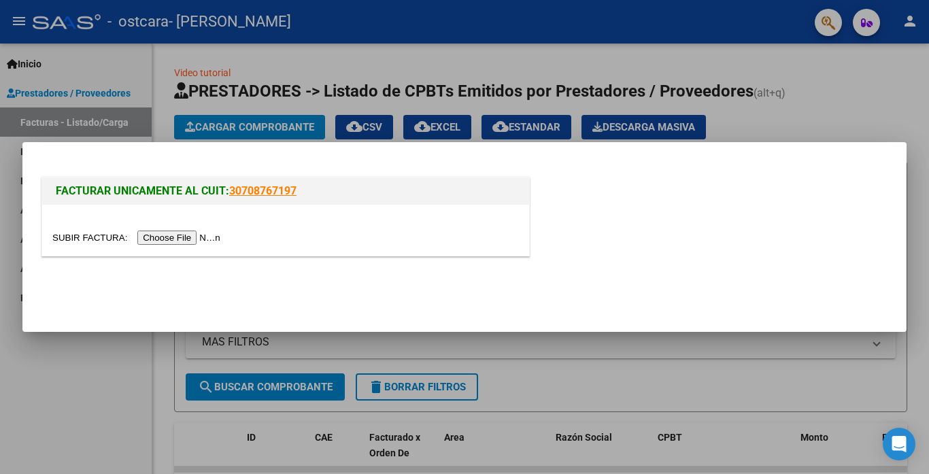
click at [210, 234] on input "file" at bounding box center [138, 238] width 172 height 14
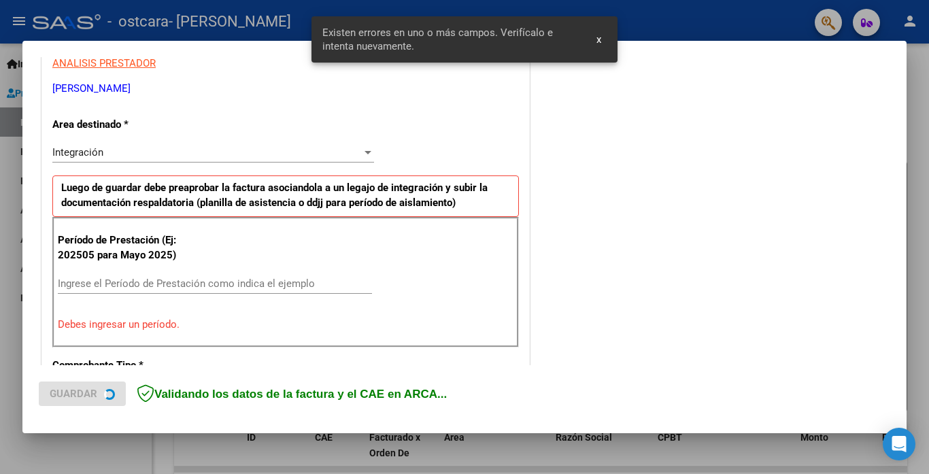
scroll to position [294, 0]
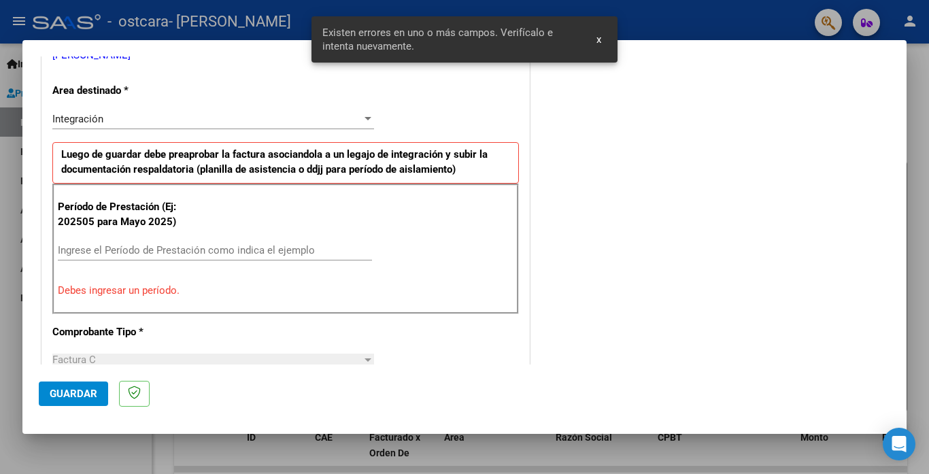
click at [76, 255] on input "Ingrese el Período de Prestación como indica el ejemplo" at bounding box center [215, 250] width 314 height 12
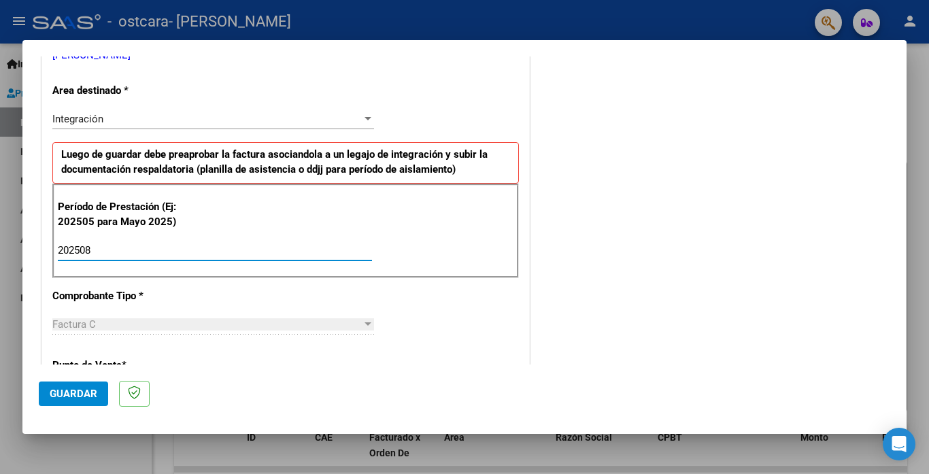
type input "202508"
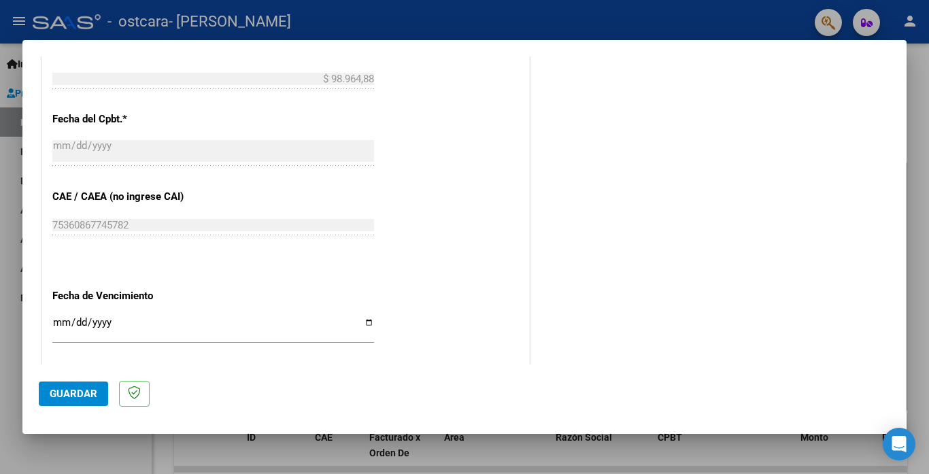
scroll to position [770, 0]
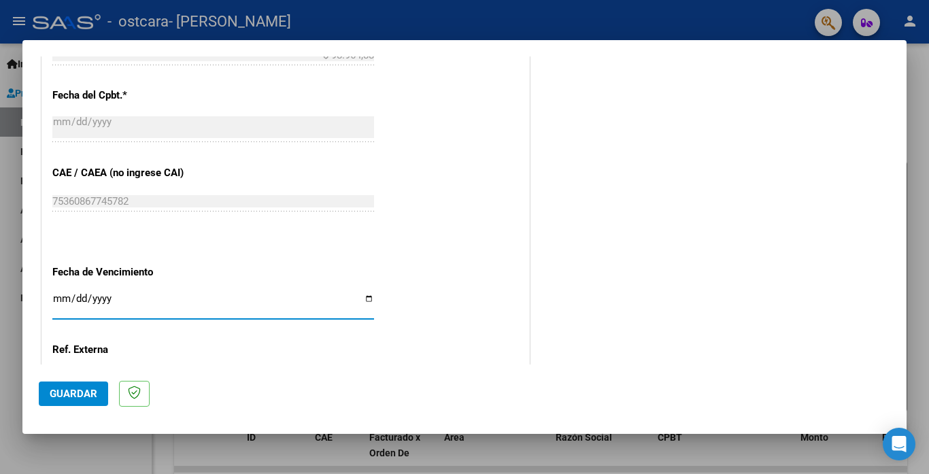
click at [62, 296] on input "Ingresar la fecha" at bounding box center [213, 304] width 322 height 22
type input "[DATE]"
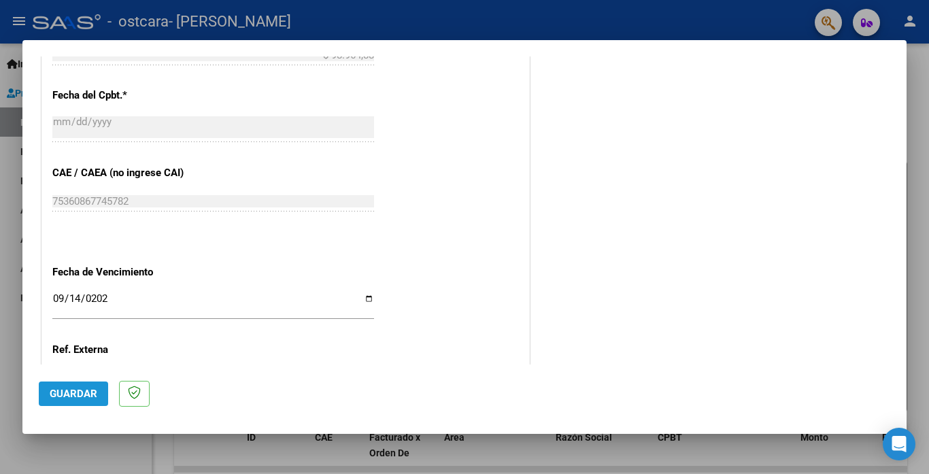
click at [75, 397] on span "Guardar" at bounding box center [74, 394] width 48 height 12
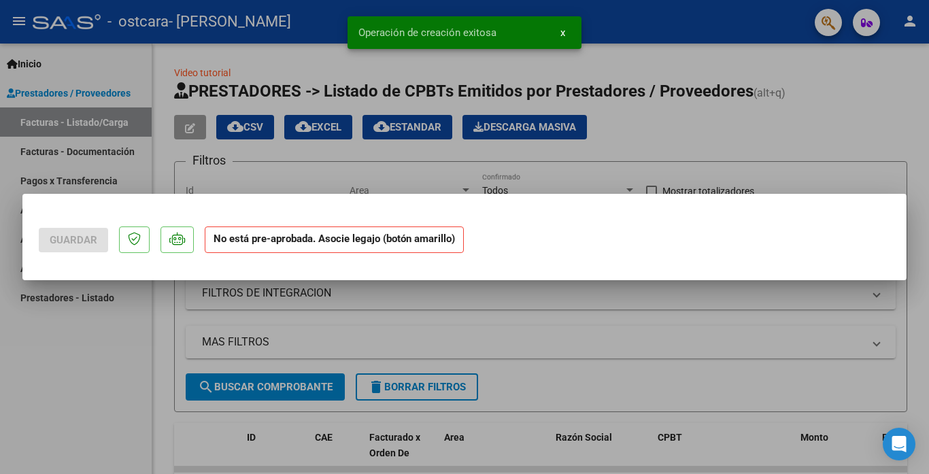
scroll to position [0, 0]
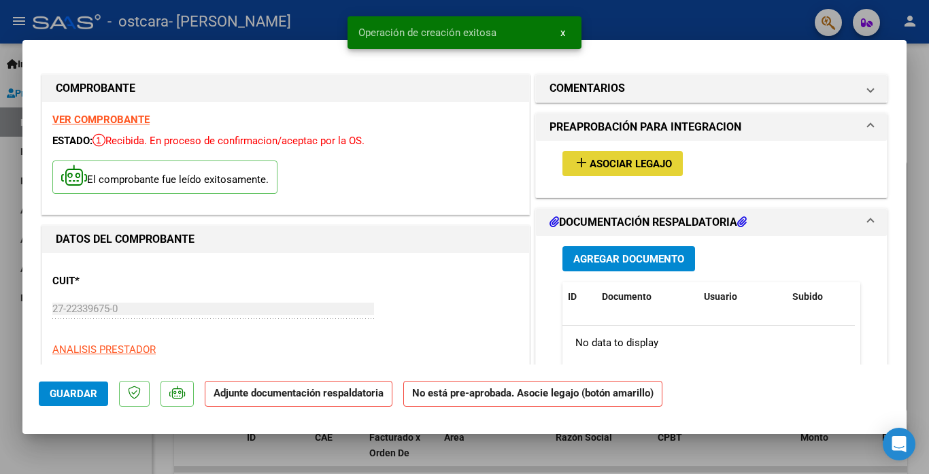
click at [626, 163] on span "Asociar Legajo" at bounding box center [631, 164] width 82 height 12
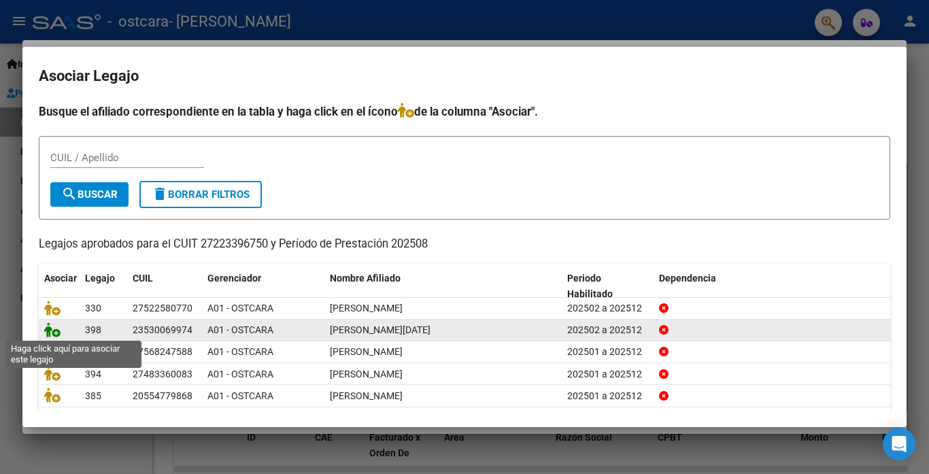
click at [50, 330] on icon at bounding box center [52, 329] width 16 height 15
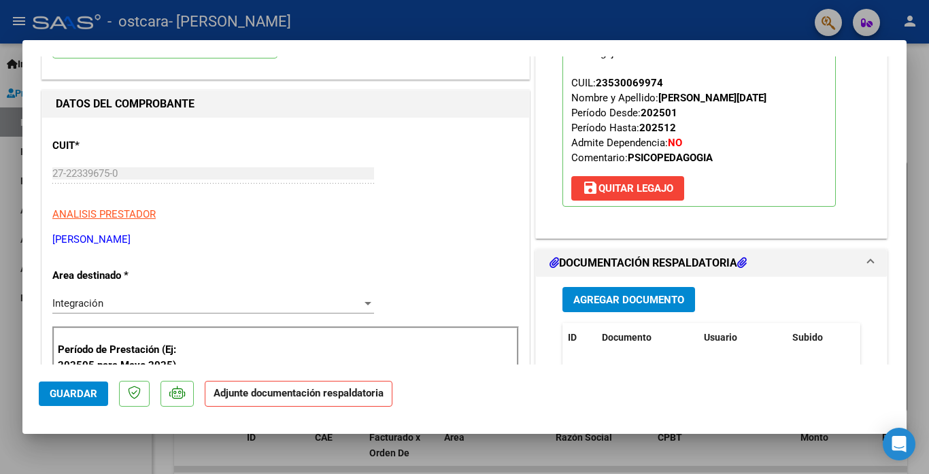
scroll to position [136, 0]
click at [664, 302] on span "Agregar Documento" at bounding box center [628, 299] width 111 height 12
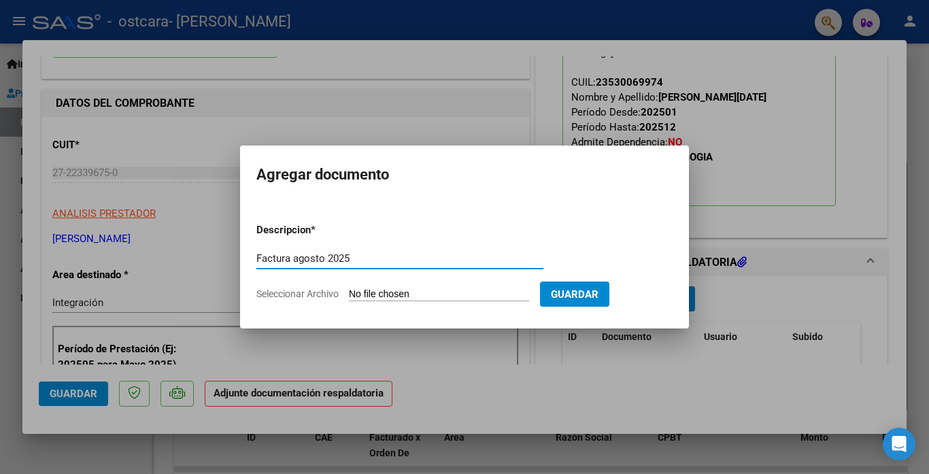
type input "Factura agosto 2025"
click at [403, 292] on input "Seleccionar Archivo" at bounding box center [439, 294] width 180 height 13
type input "C:\fakepath\Reynoso factura agosto 2025.pdf"
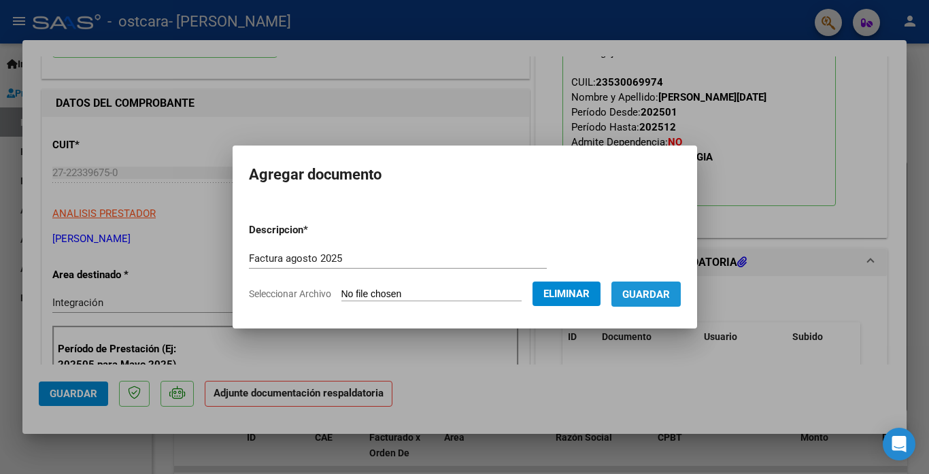
click at [635, 301] on button "Guardar" at bounding box center [645, 294] width 69 height 25
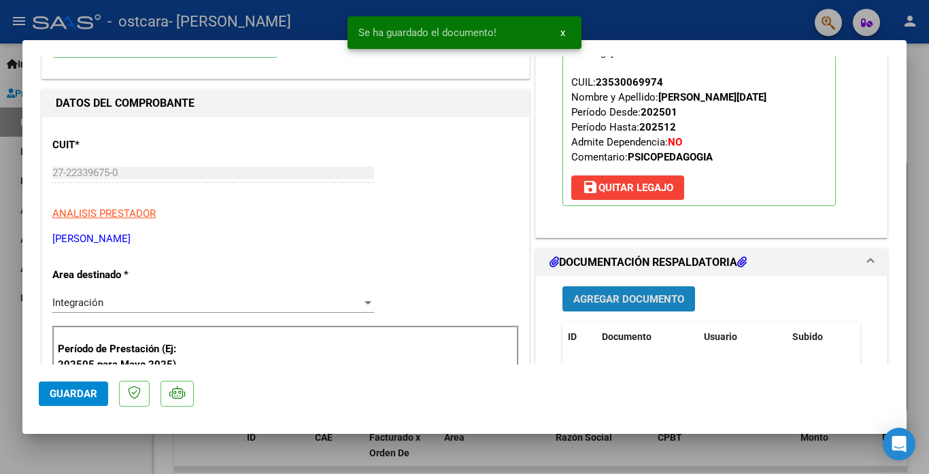
click at [649, 302] on span "Agregar Documento" at bounding box center [628, 299] width 111 height 12
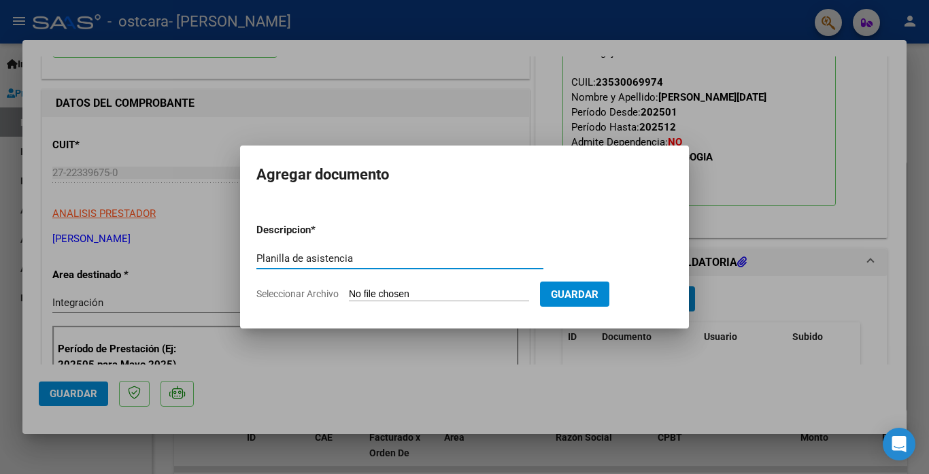
type input "Planilla de asistencia"
click at [445, 299] on input "Seleccionar Archivo" at bounding box center [439, 294] width 180 height 13
type input "C:\fakepath\Reynoso asistencia agosto 2025.pdf"
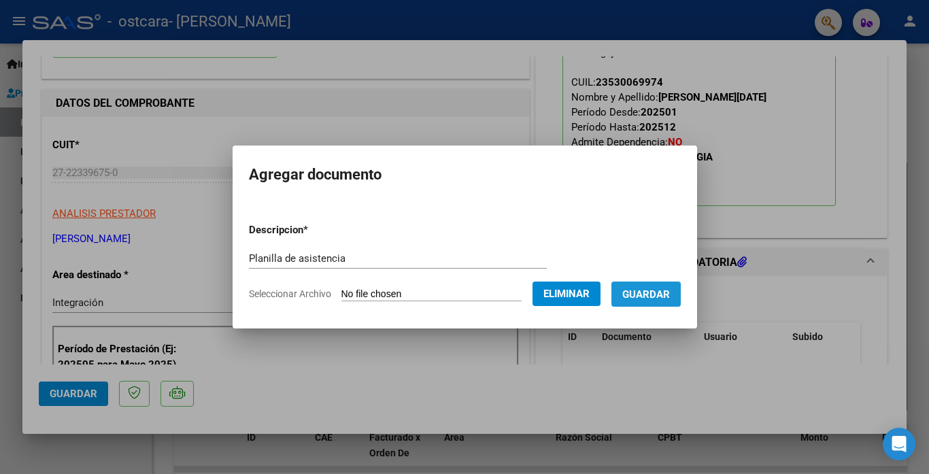
click at [642, 296] on span "Guardar" at bounding box center [646, 294] width 48 height 12
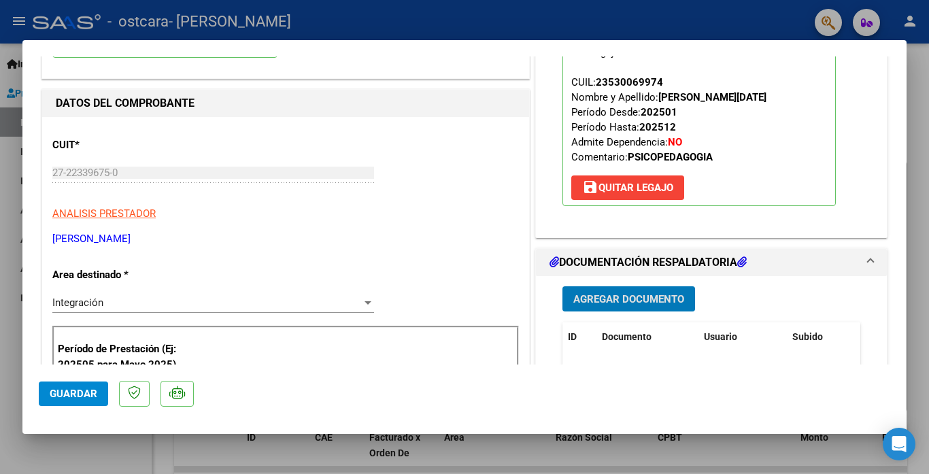
scroll to position [272, 0]
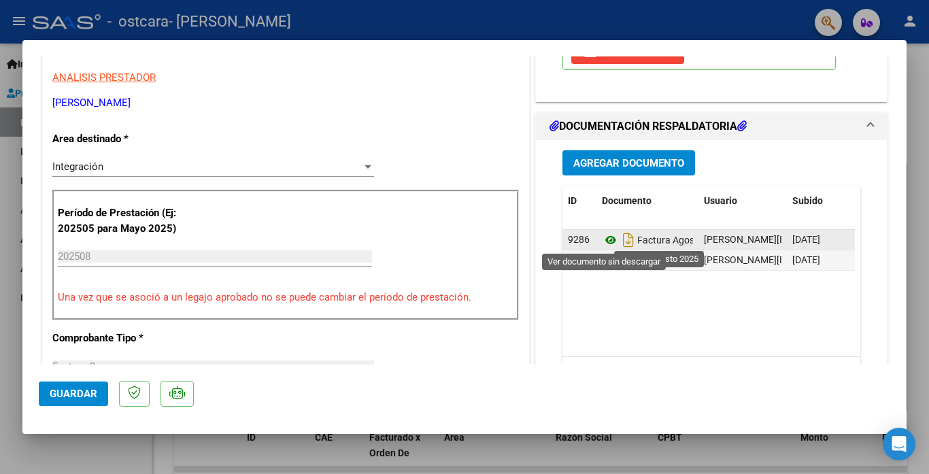
click at [602, 243] on icon at bounding box center [611, 240] width 18 height 16
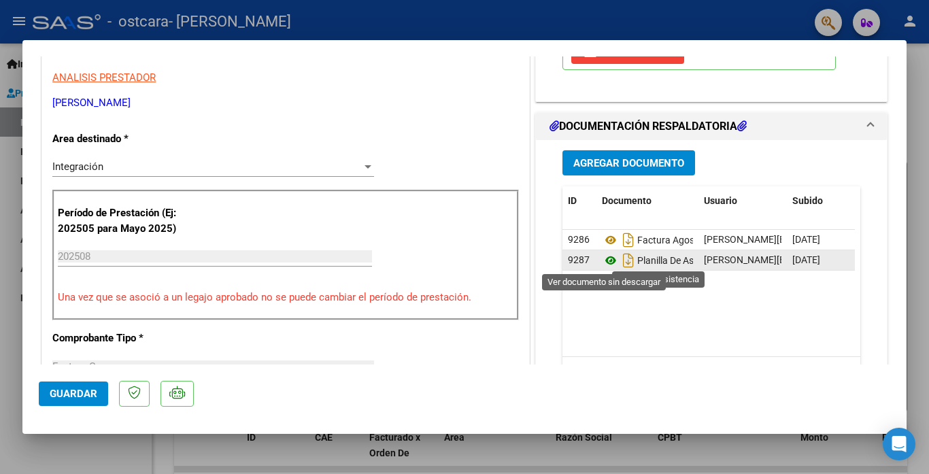
click at [604, 259] on icon at bounding box center [611, 260] width 18 height 16
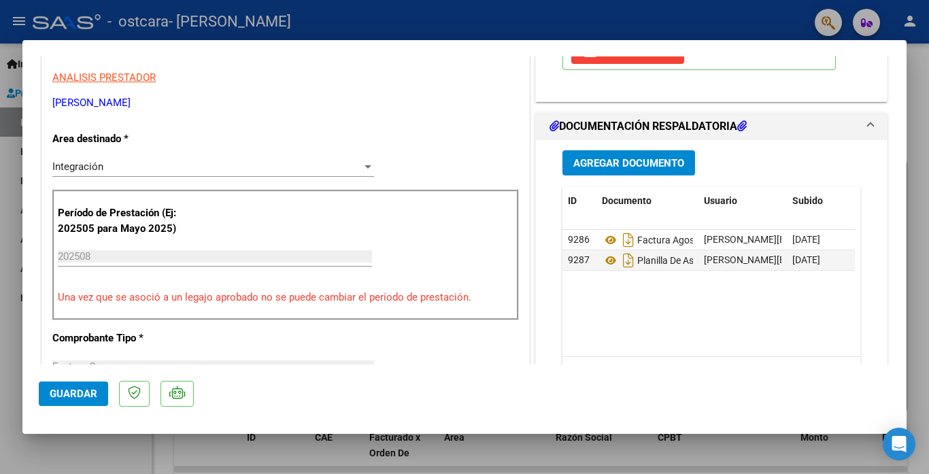
click at [73, 392] on span "Guardar" at bounding box center [74, 394] width 48 height 12
